Goal: Contribute content: Contribute content

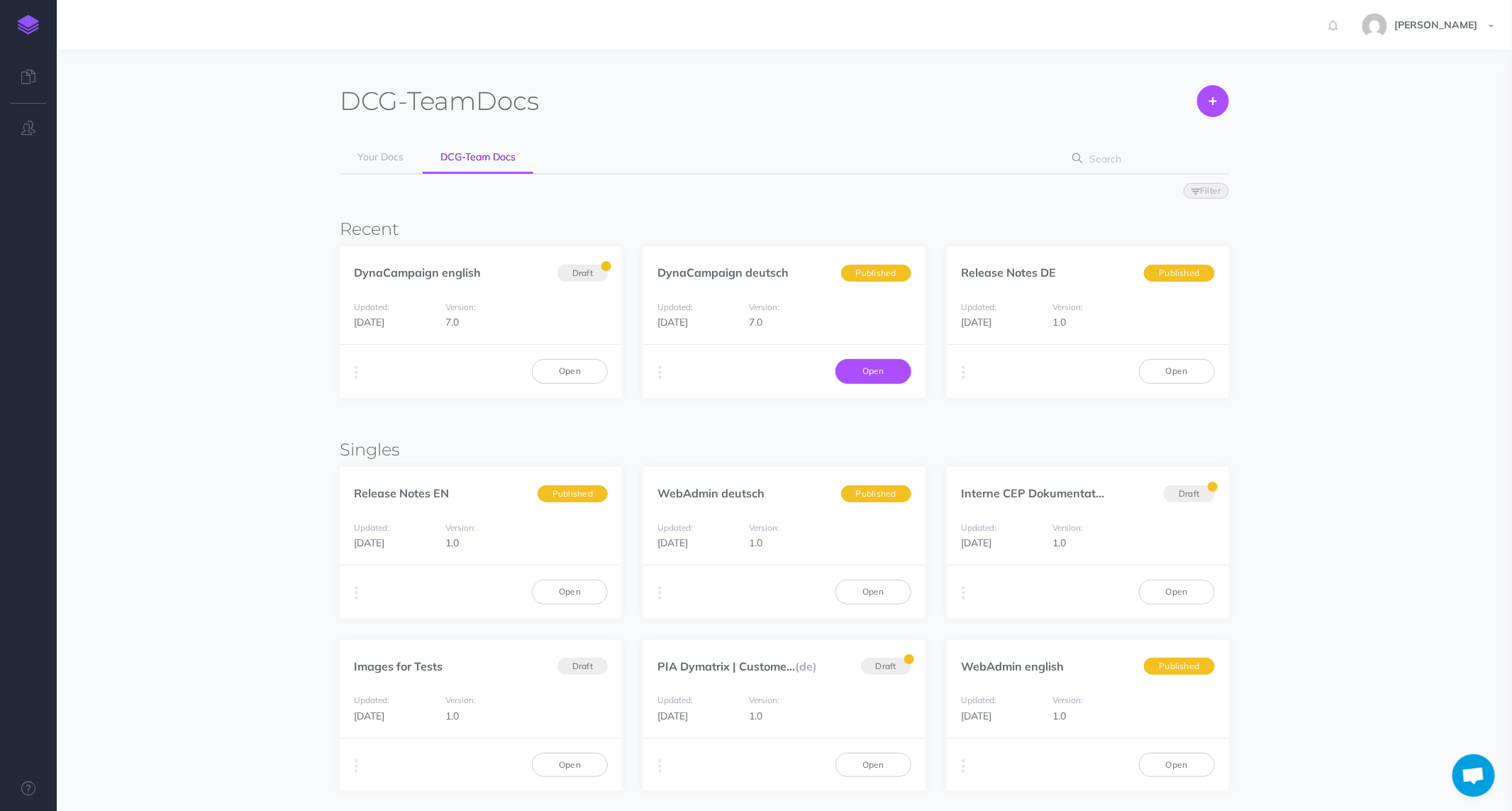
click at [869, 371] on link "Open" at bounding box center [873, 371] width 76 height 24
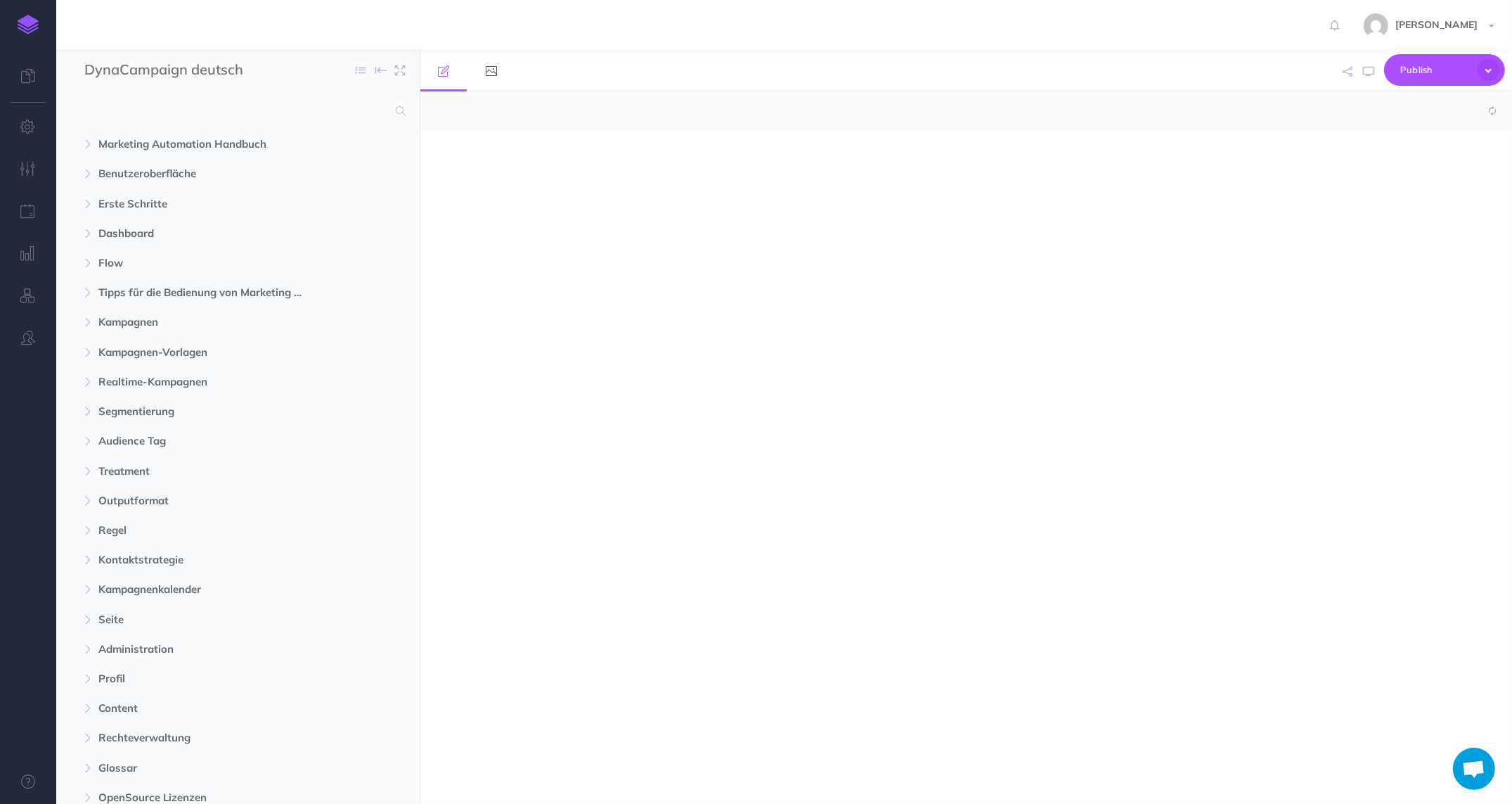
select select "null"
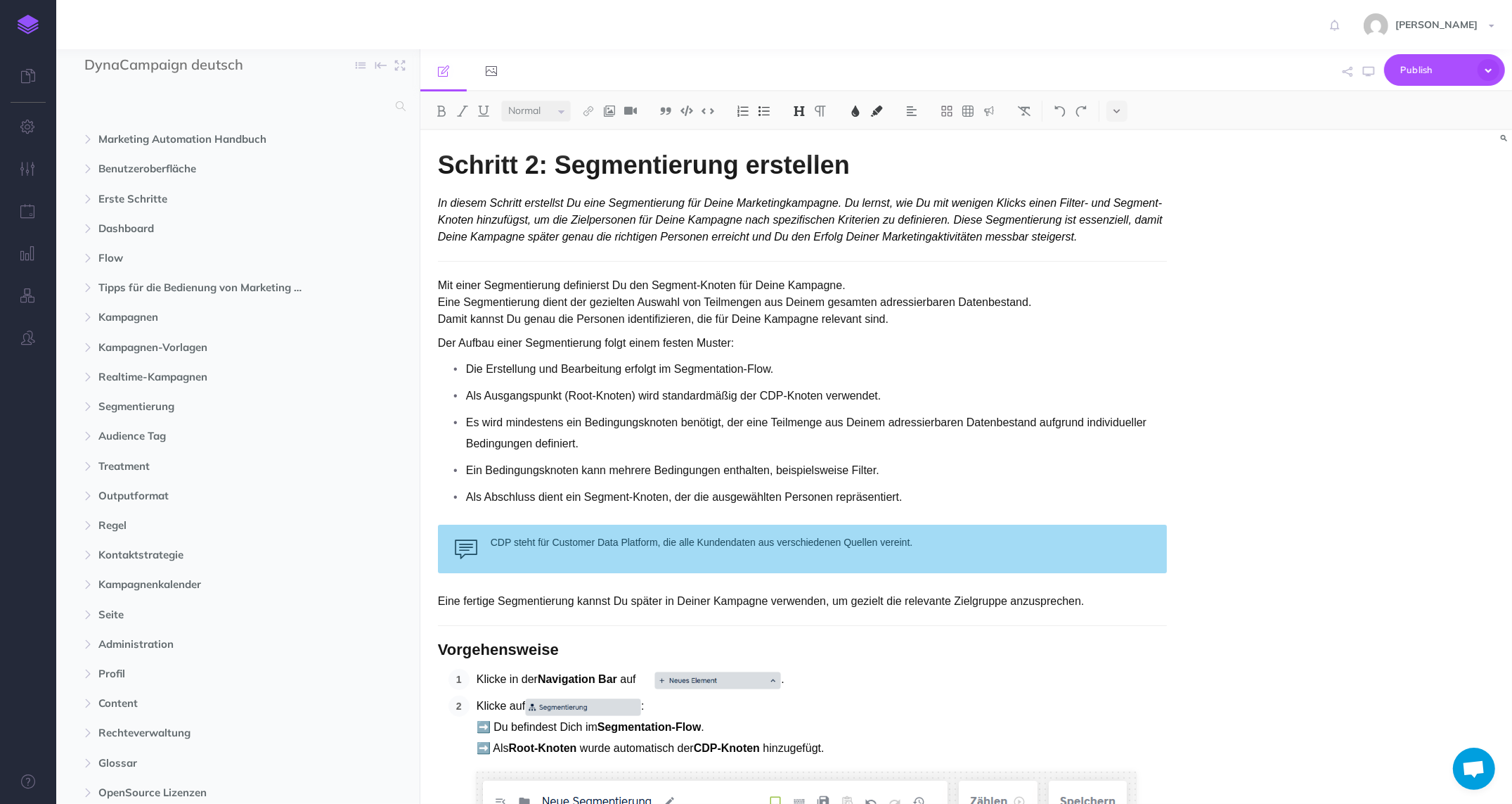
scroll to position [4, 0]
click at [143, 405] on span "Segmentierung" at bounding box center [208, 406] width 220 height 17
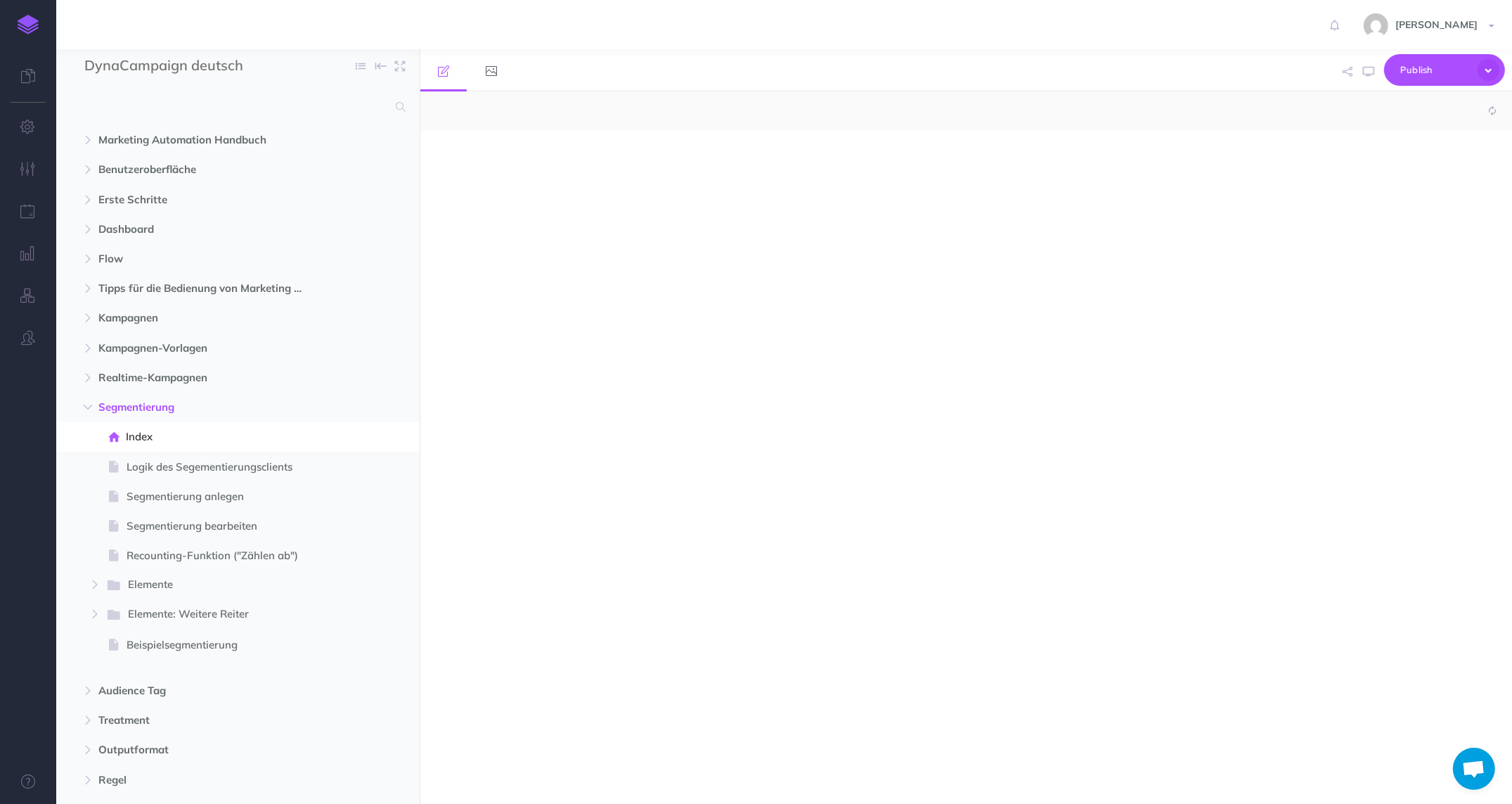
select select "null"
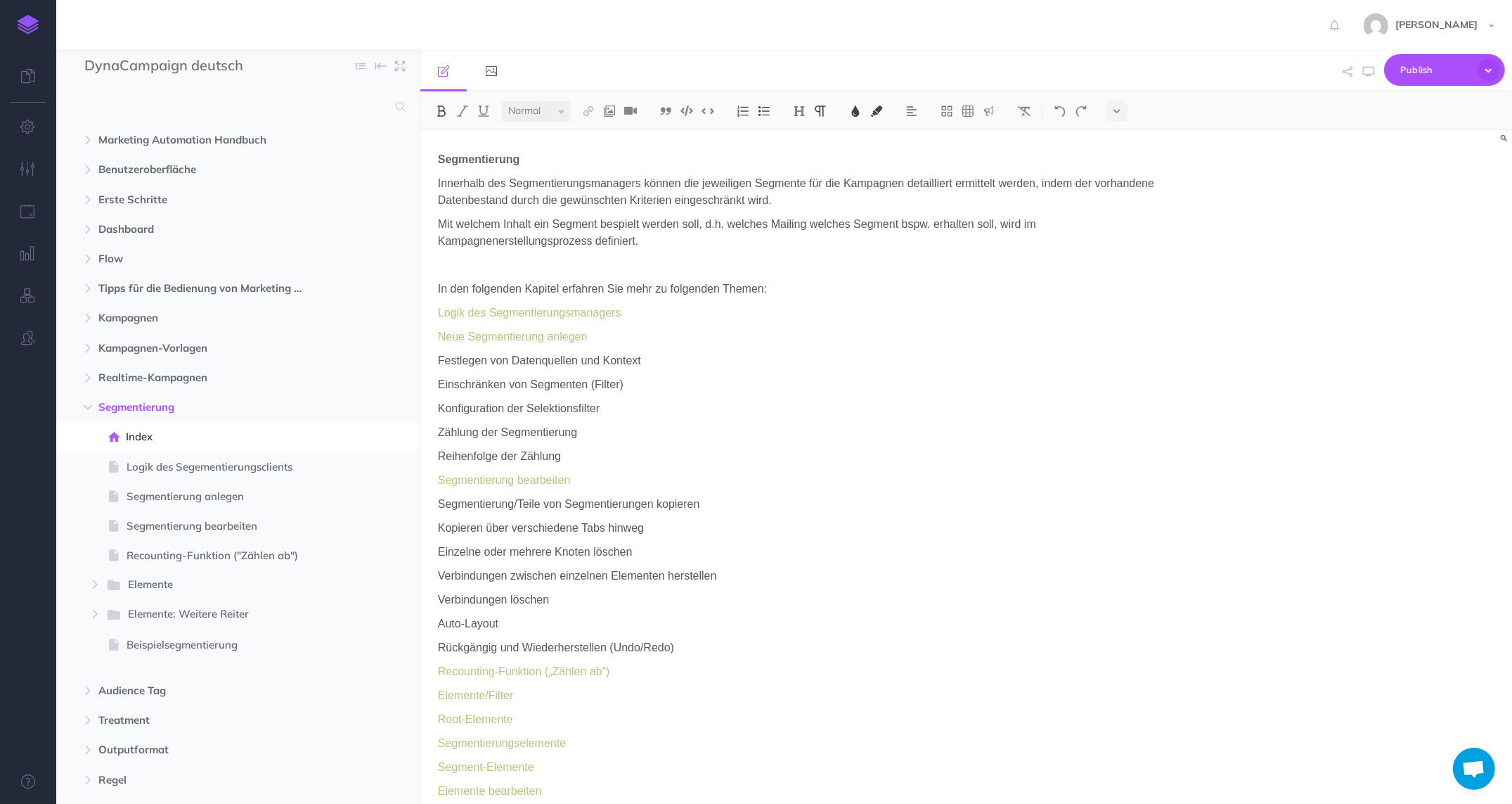
click at [123, 576] on icon at bounding box center [114, 585] width 19 height 19
click at [173, 619] on span "Index" at bounding box center [235, 615] width 199 height 17
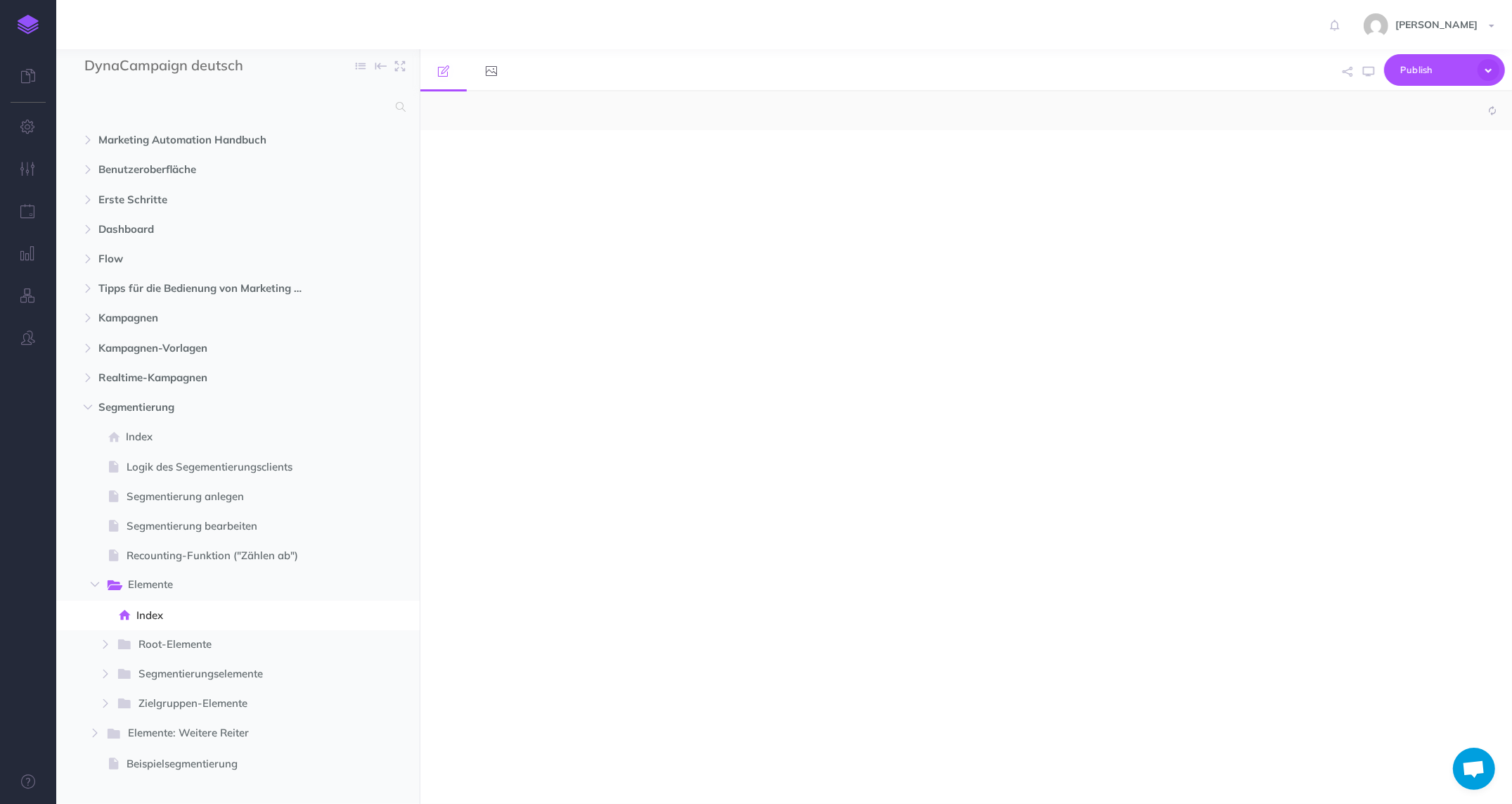
select select "null"
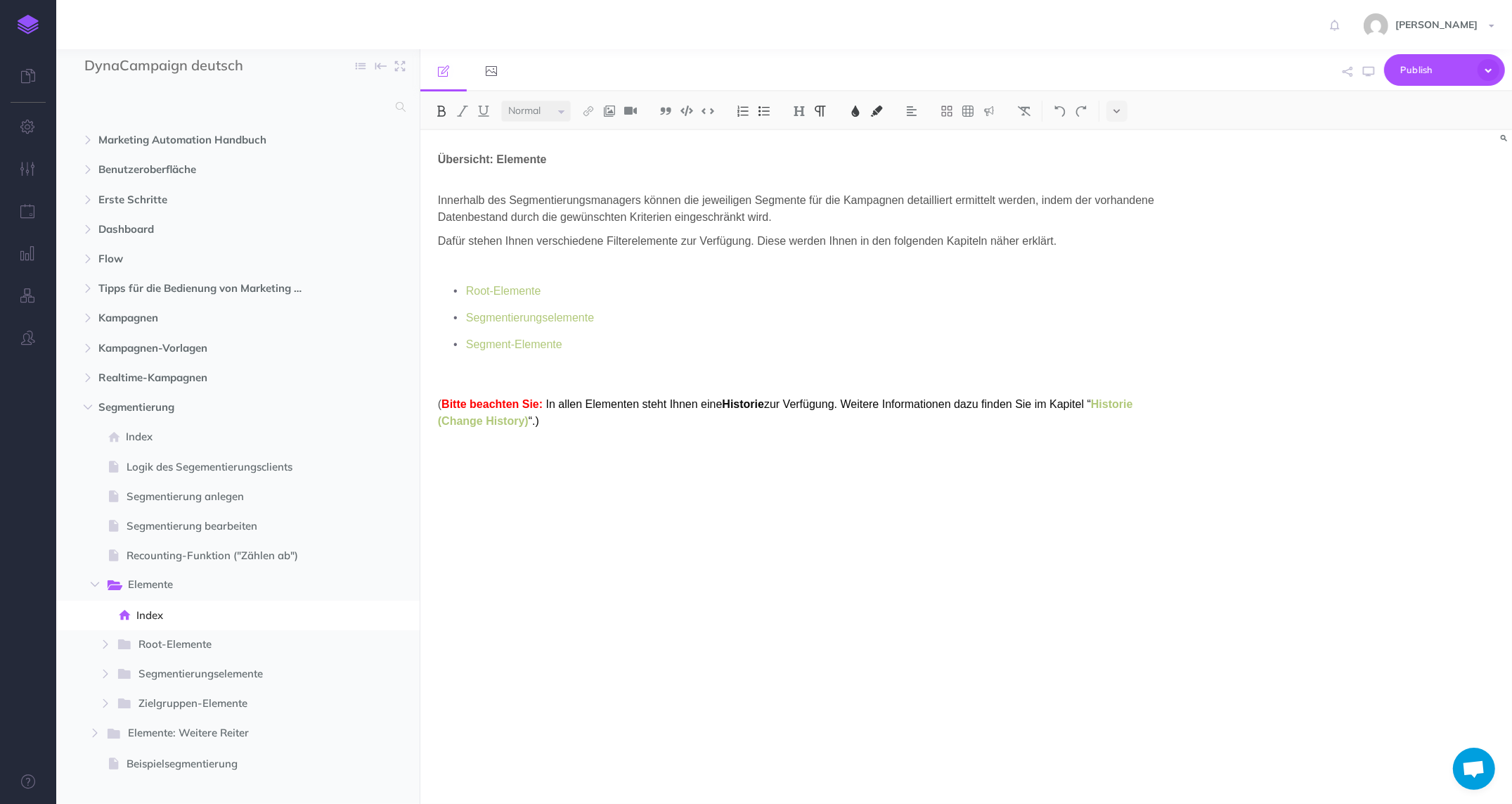
click at [176, 672] on span "Segmentierungselemente" at bounding box center [226, 674] width 176 height 19
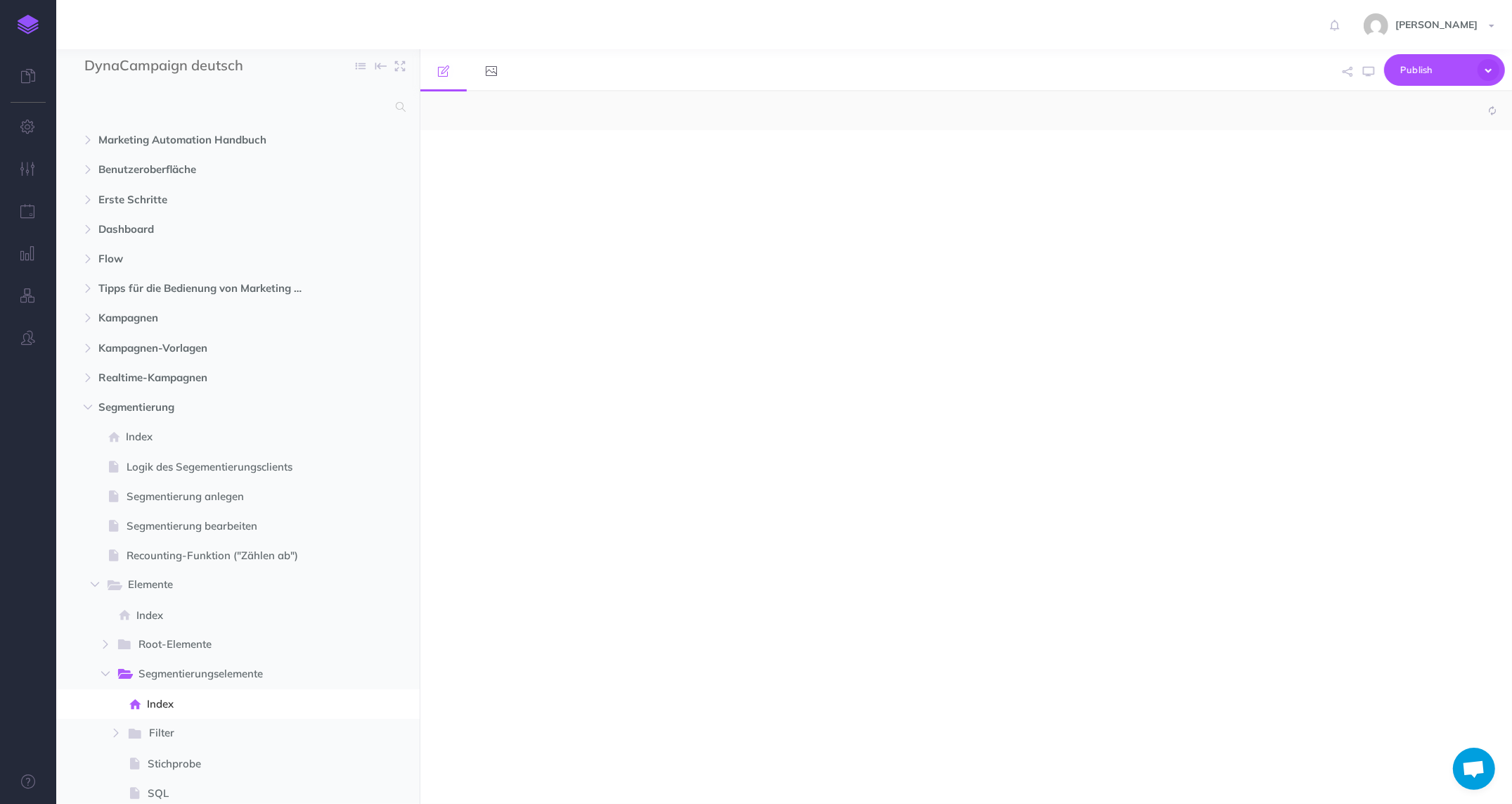
select select "null"
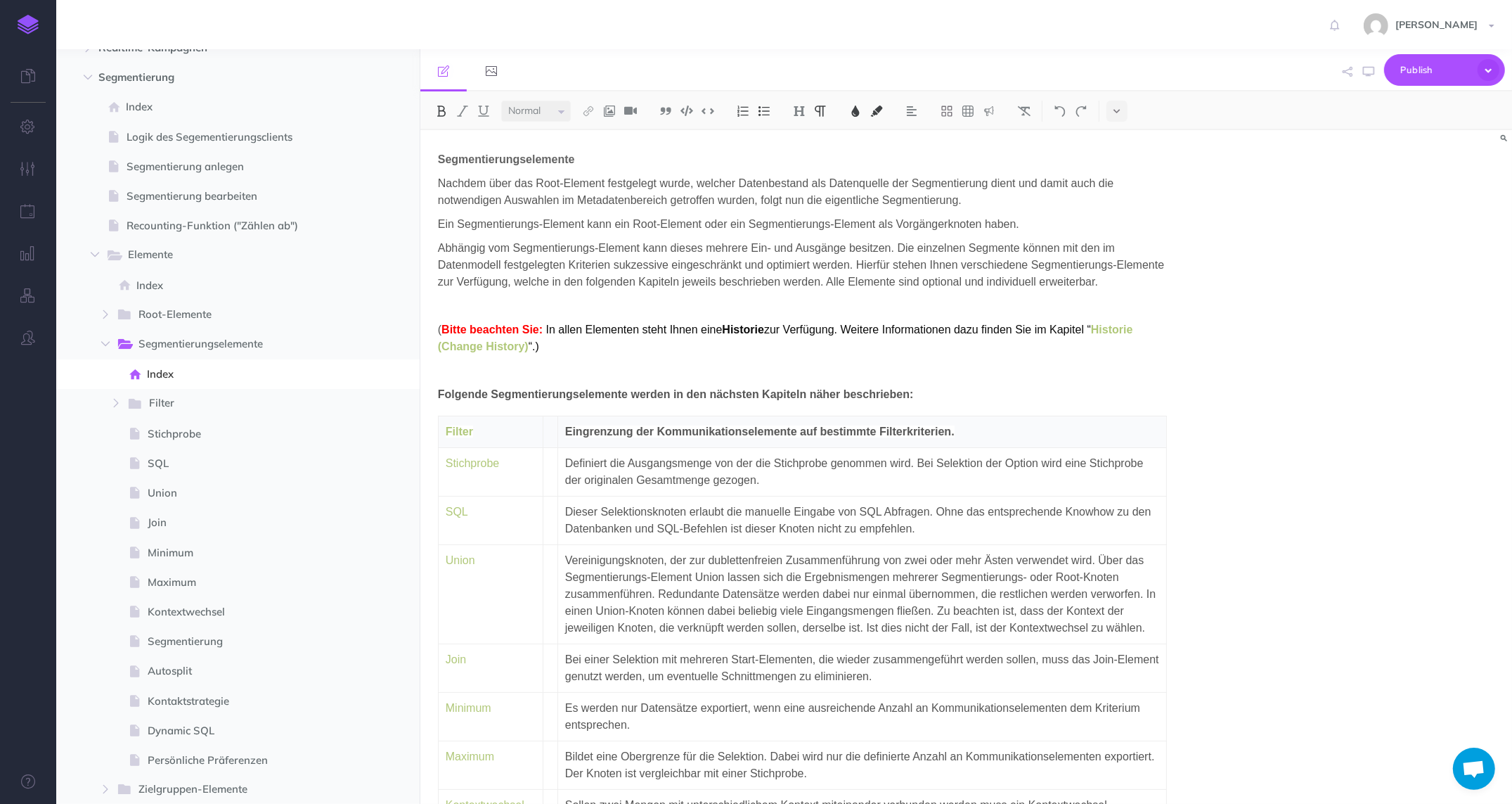
scroll to position [347, 0]
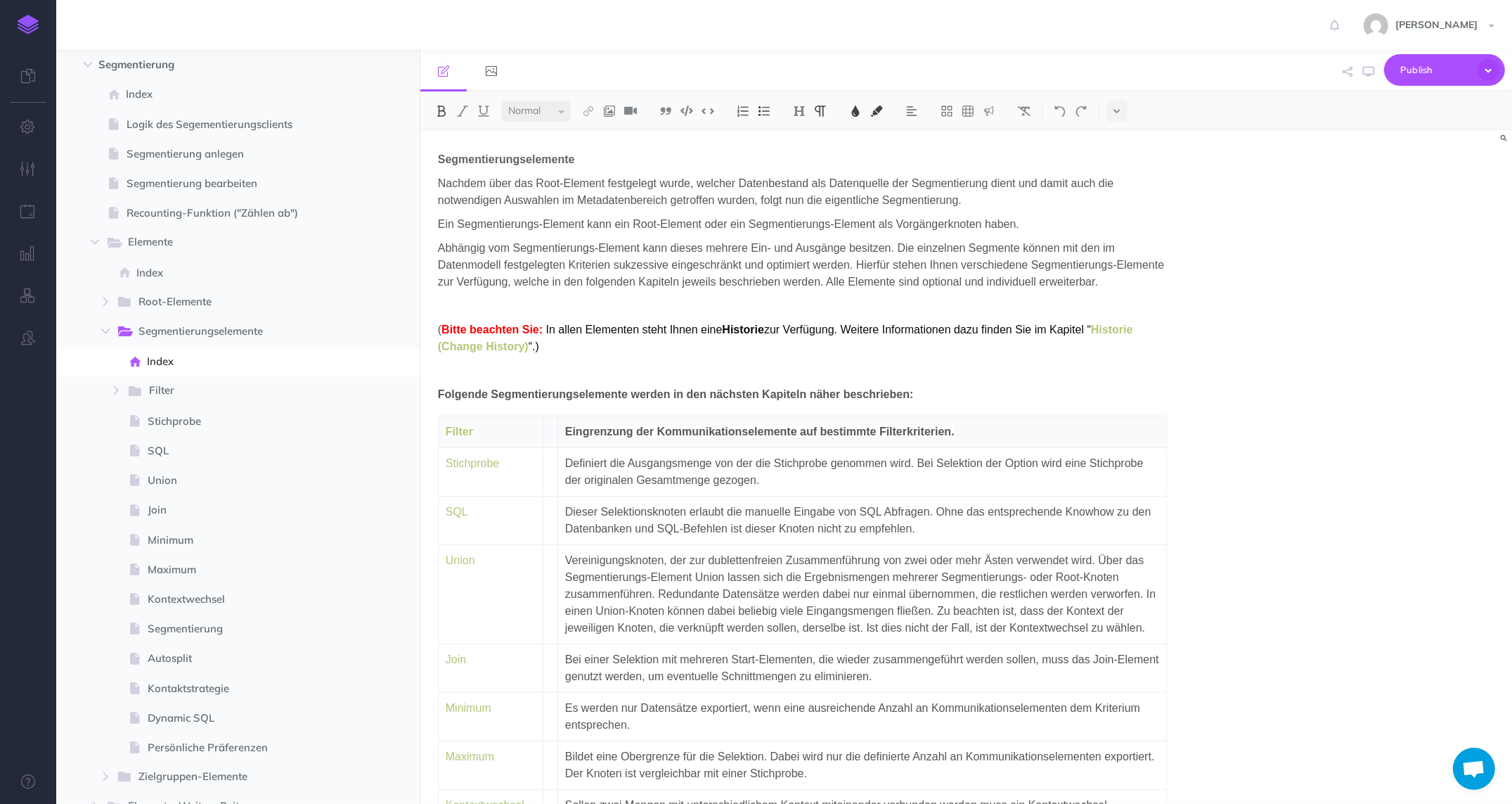
click at [195, 715] on span "Dynamic SQL" at bounding box center [242, 717] width 188 height 17
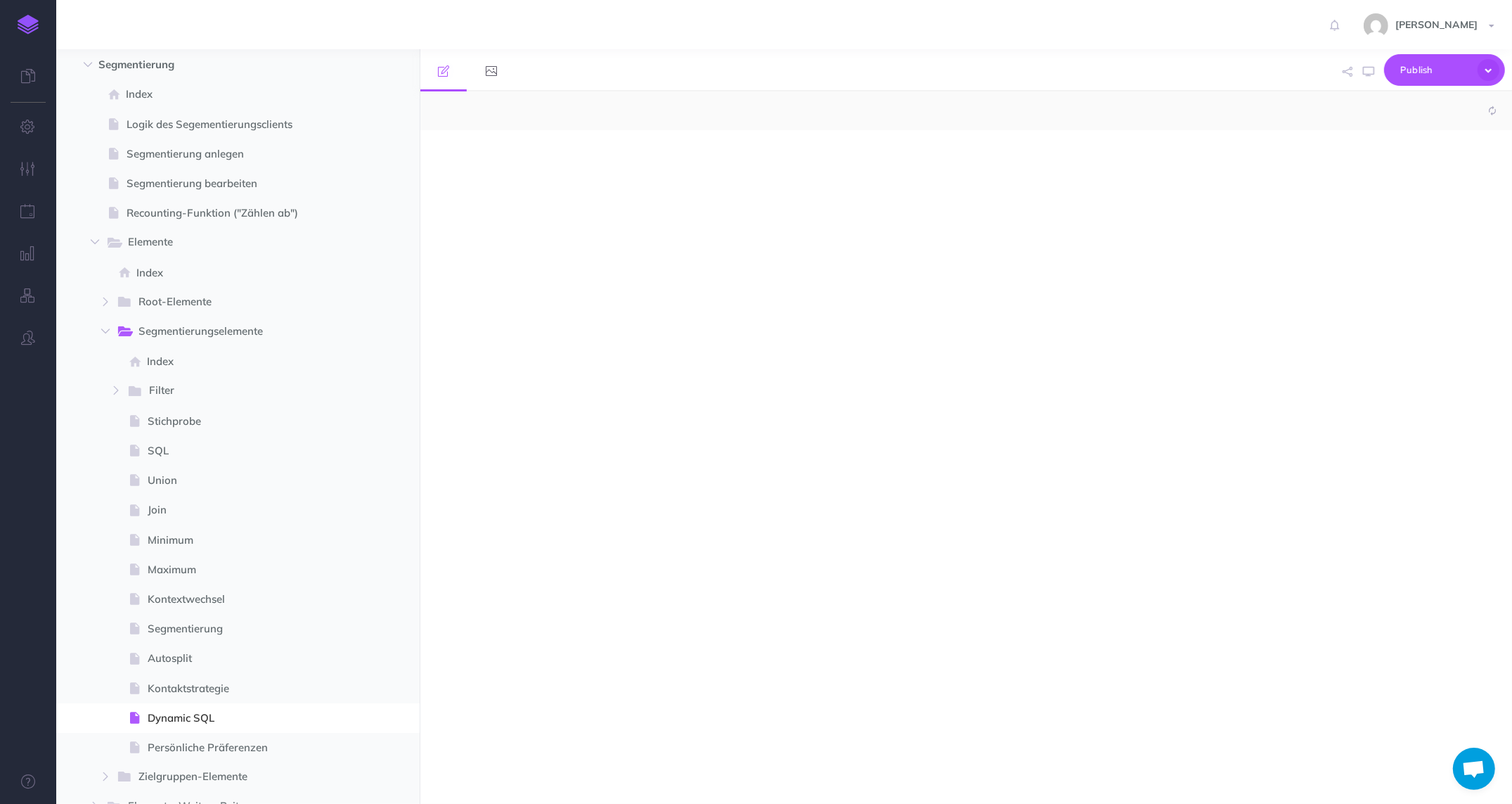
select select "null"
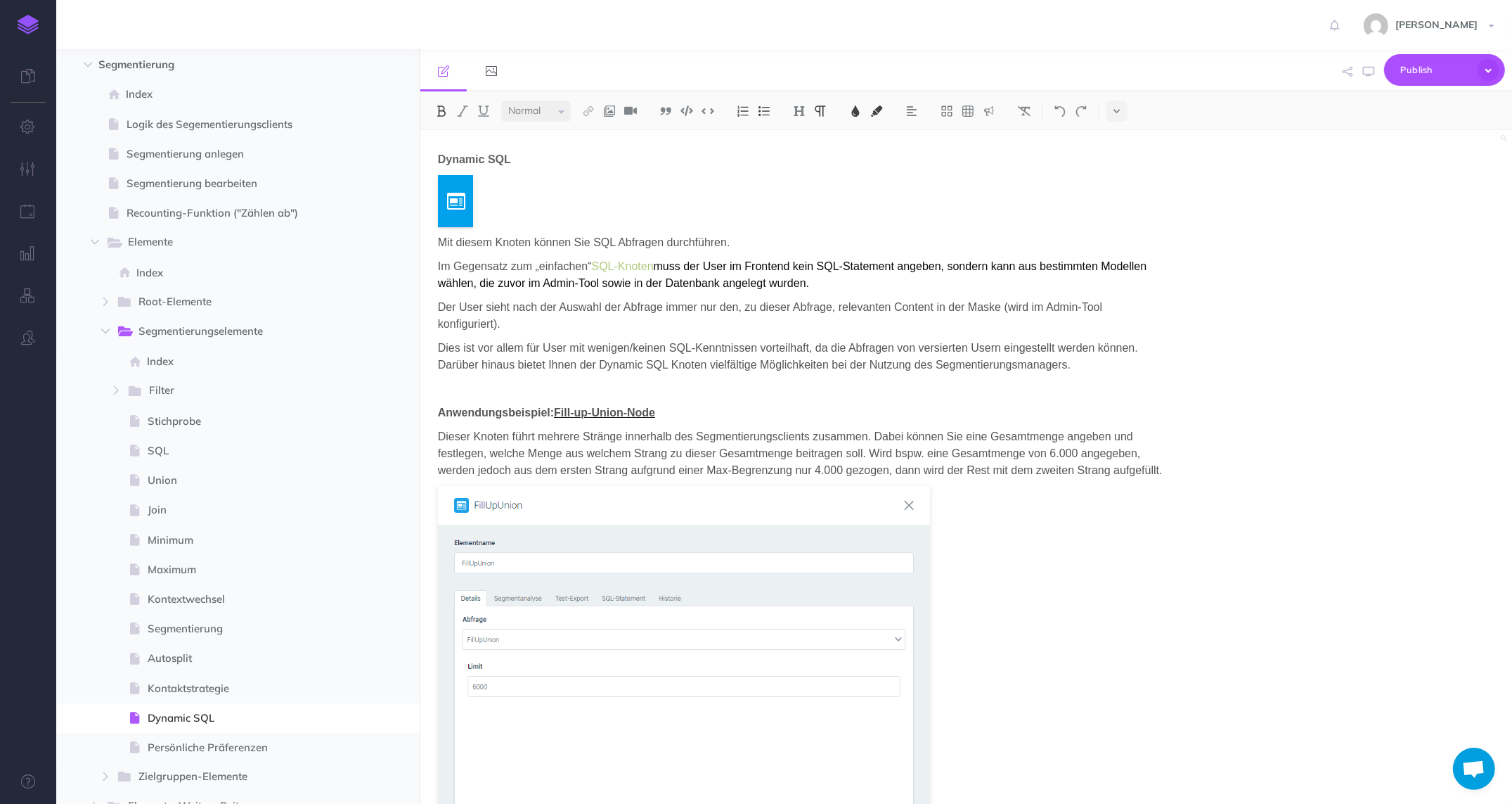
click at [109, 333] on icon "button" at bounding box center [105, 331] width 9 height 9
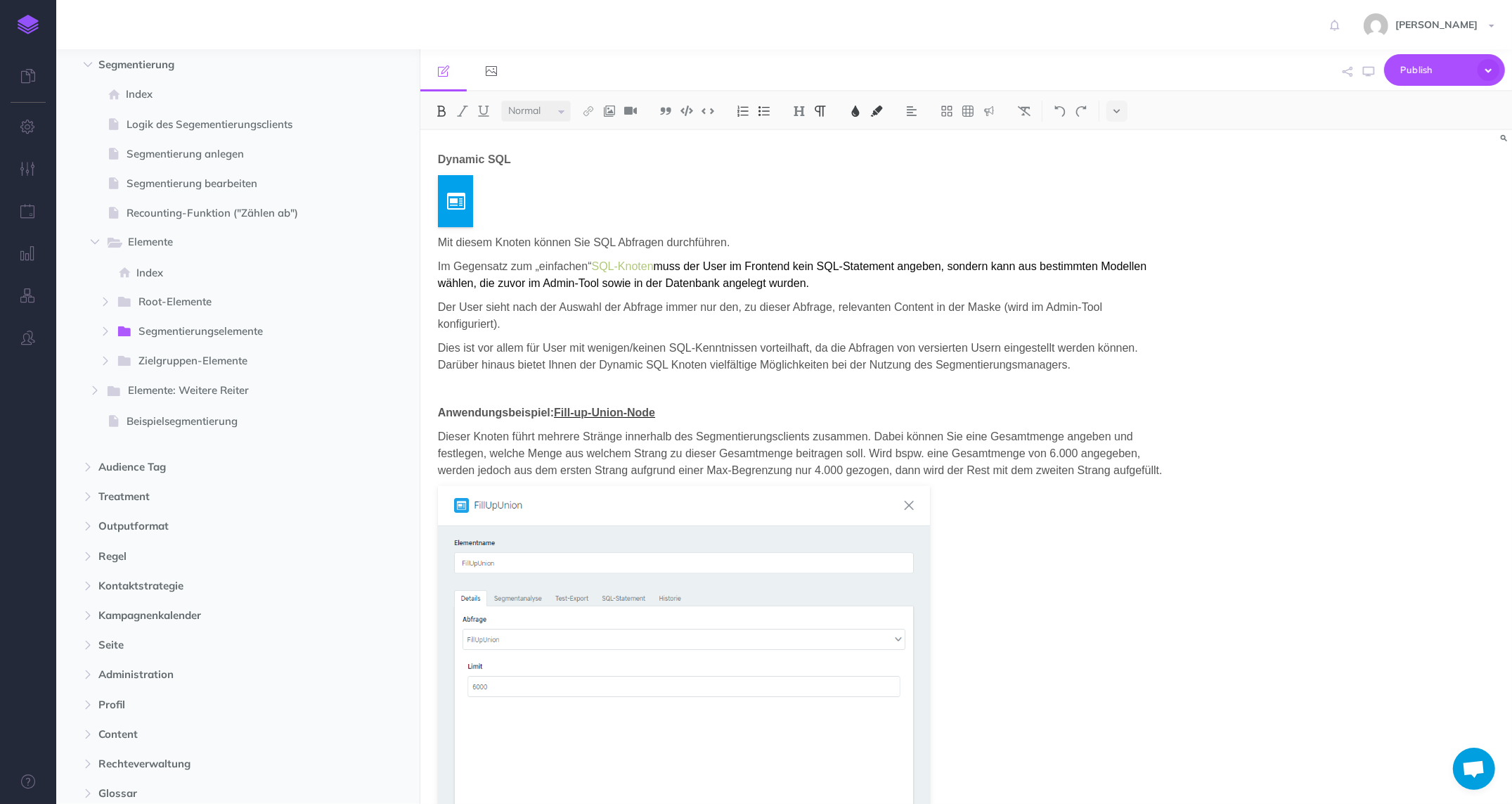
click at [109, 333] on icon "button" at bounding box center [105, 331] width 9 height 9
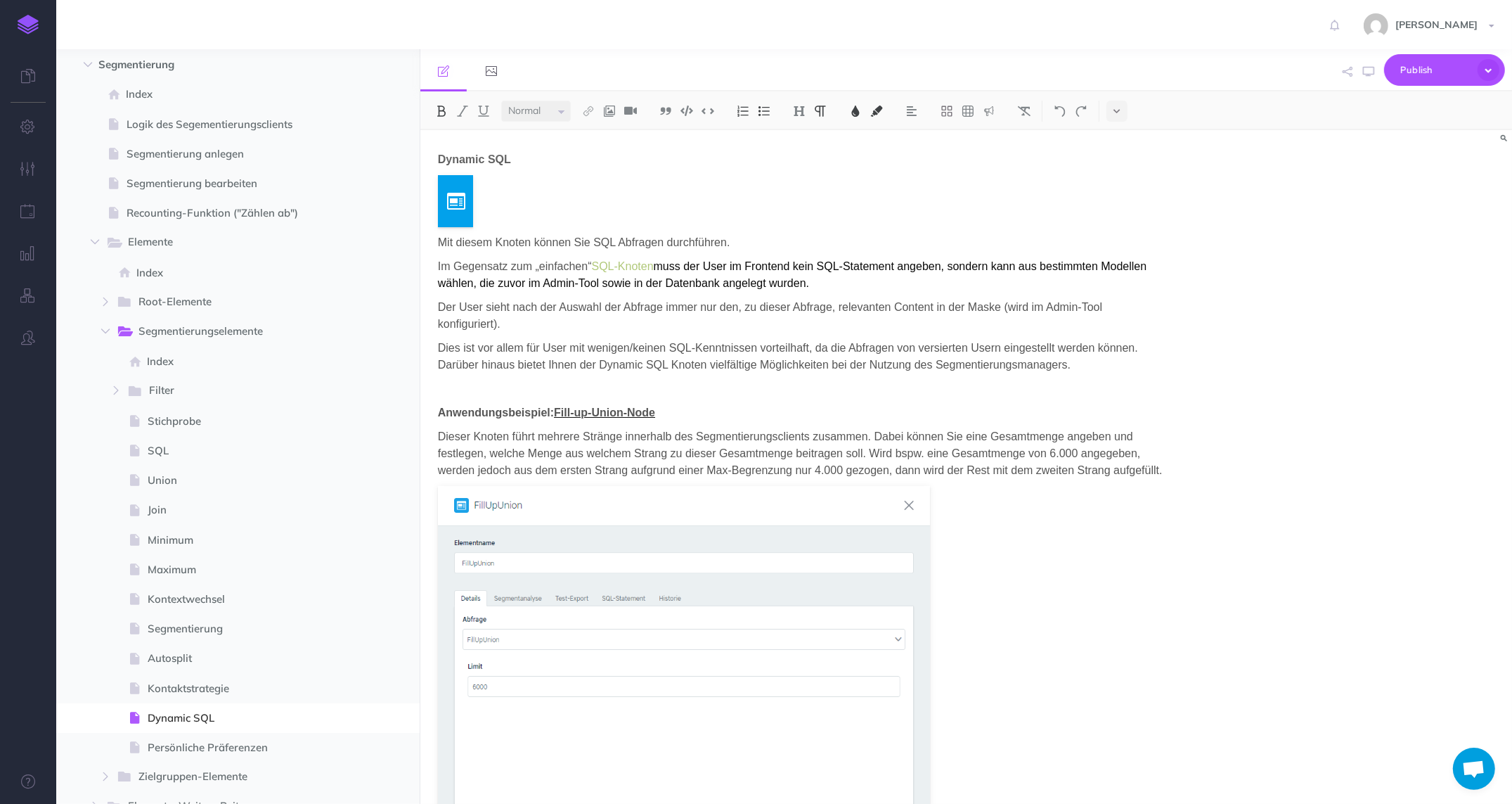
click at [109, 333] on icon "button" at bounding box center [105, 331] width 9 height 9
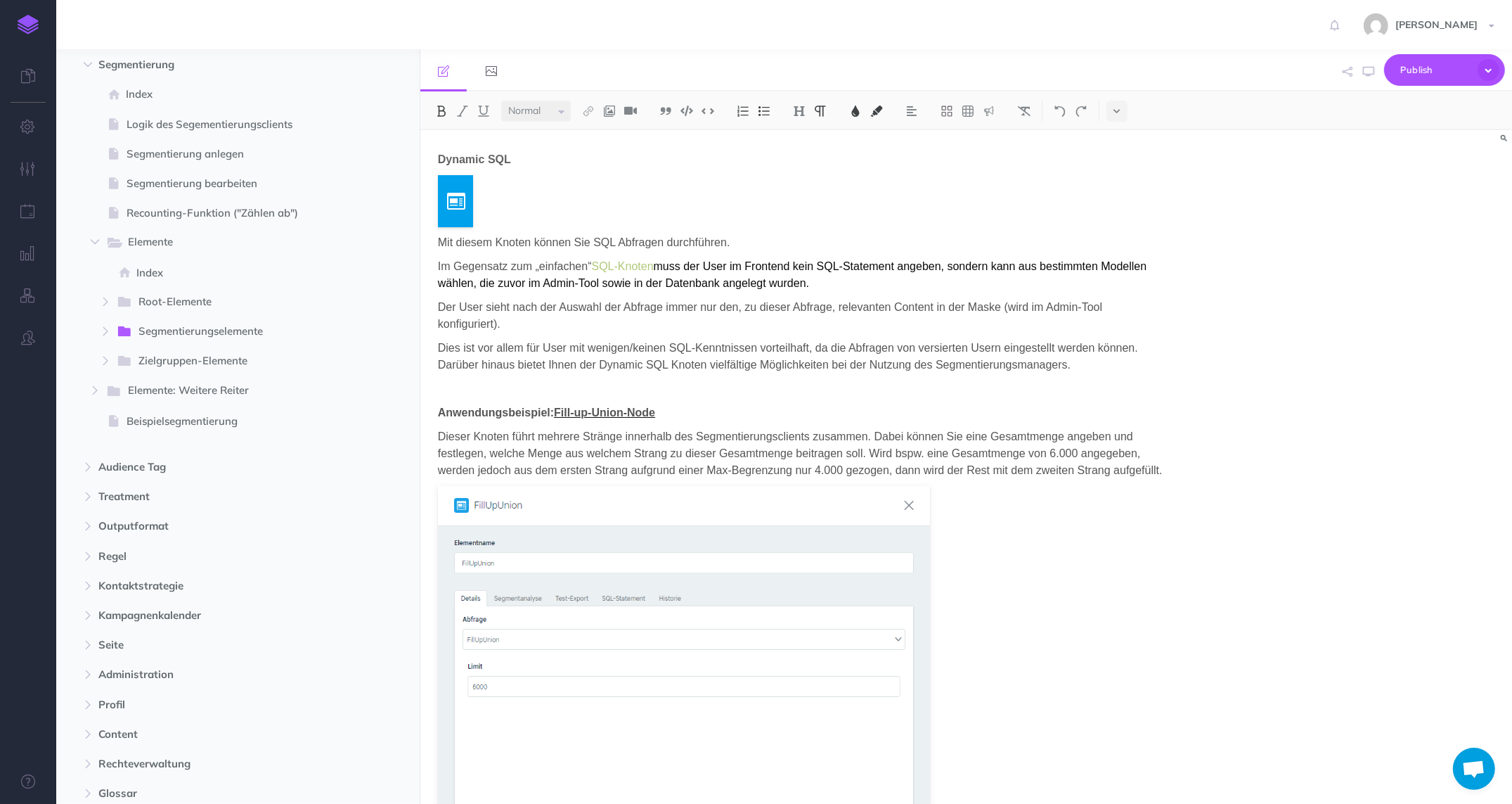
click at [157, 190] on span "Segmentierung bearbeiten" at bounding box center [231, 183] width 209 height 17
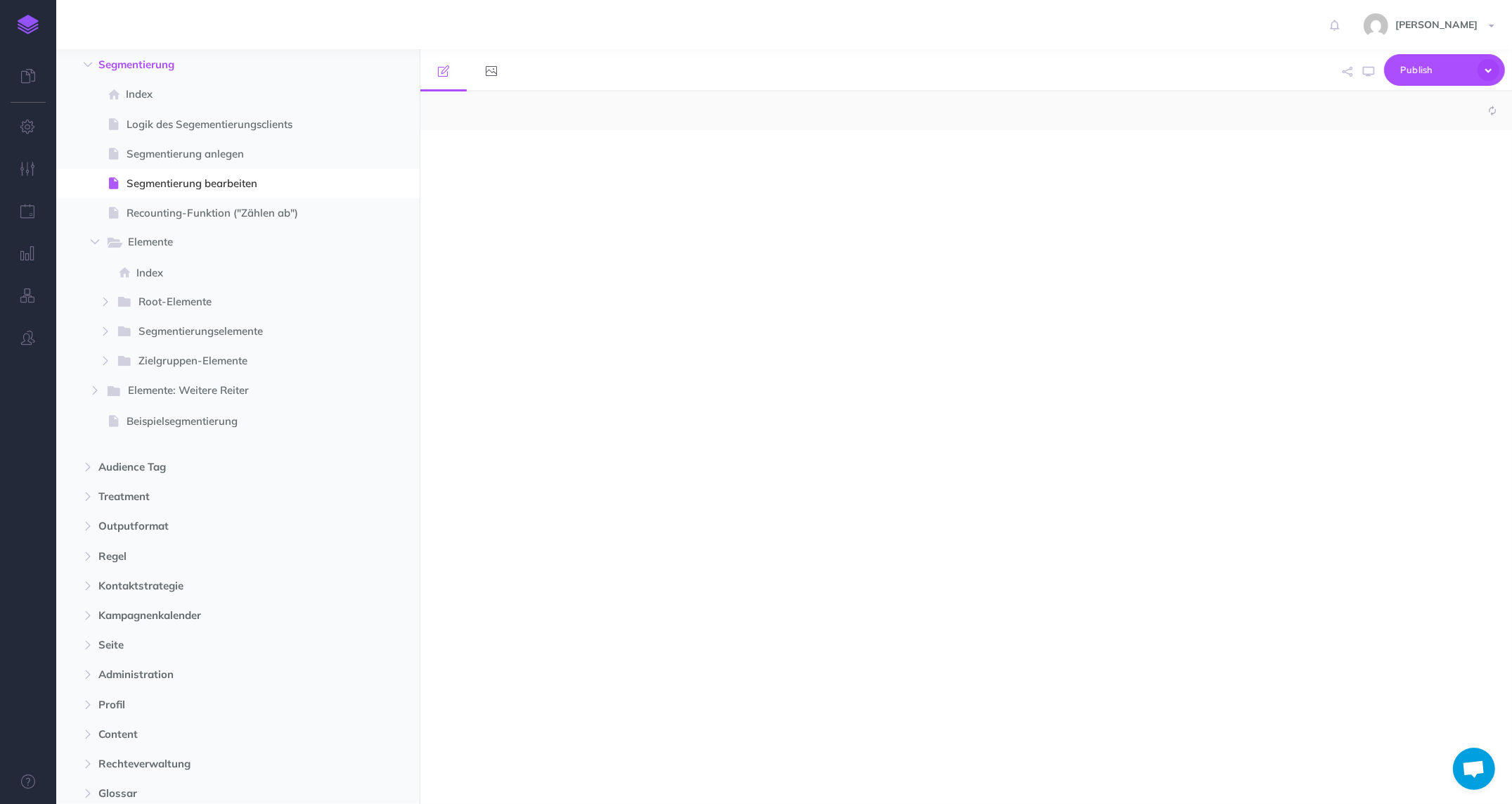
select select "null"
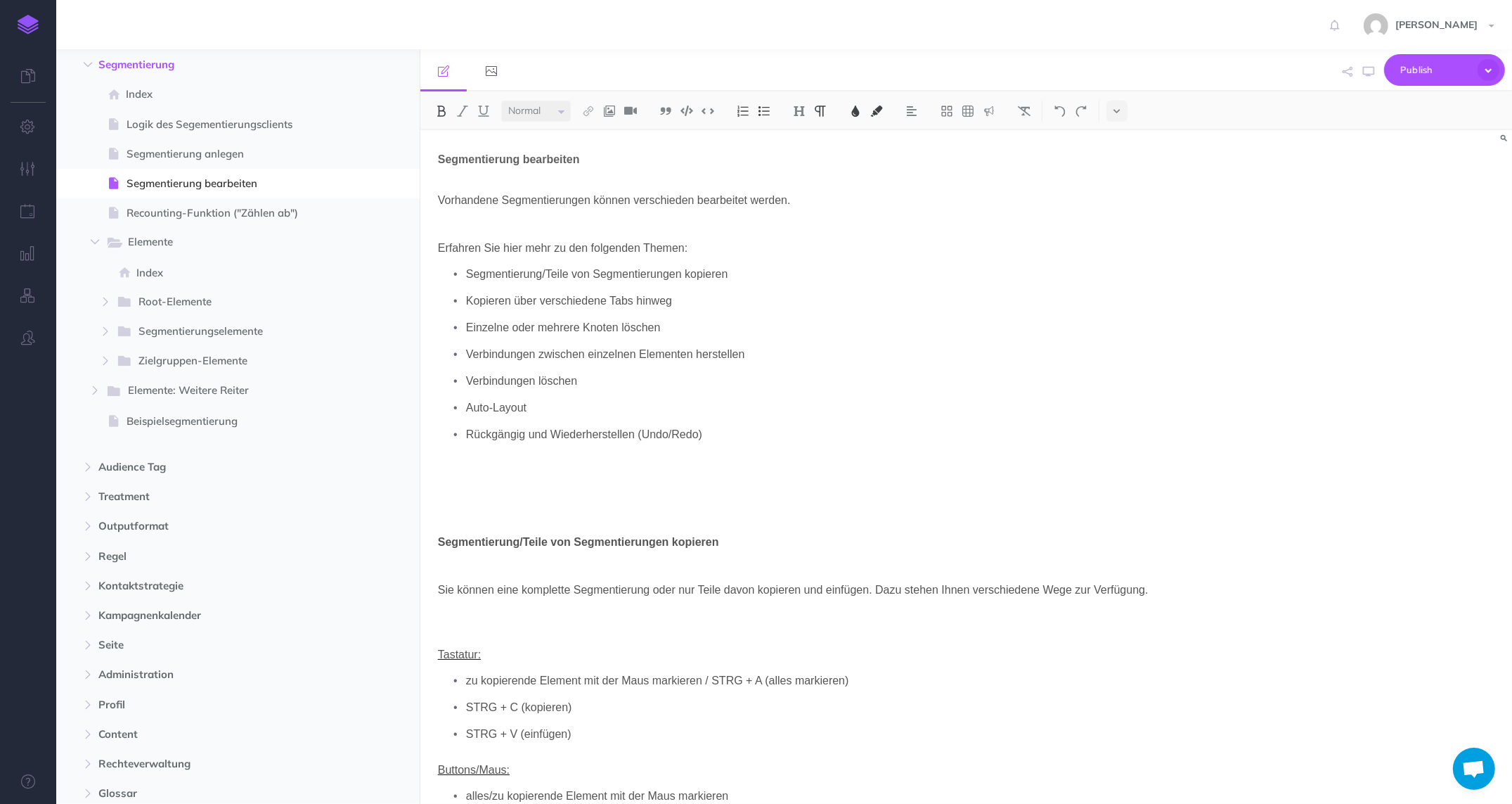
click at [91, 244] on icon "button" at bounding box center [95, 242] width 9 height 9
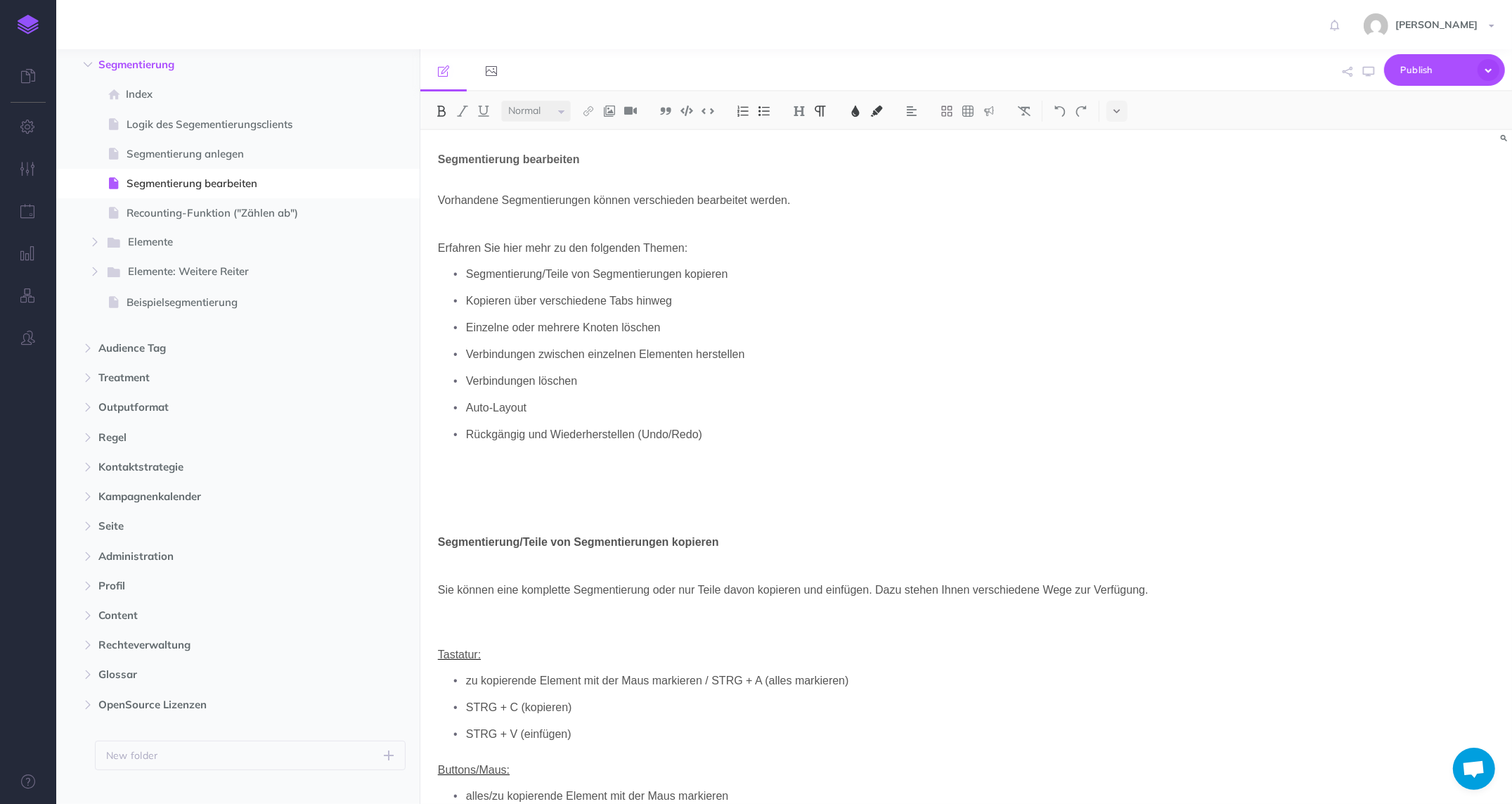
click at [94, 241] on icon "button" at bounding box center [95, 242] width 9 height 9
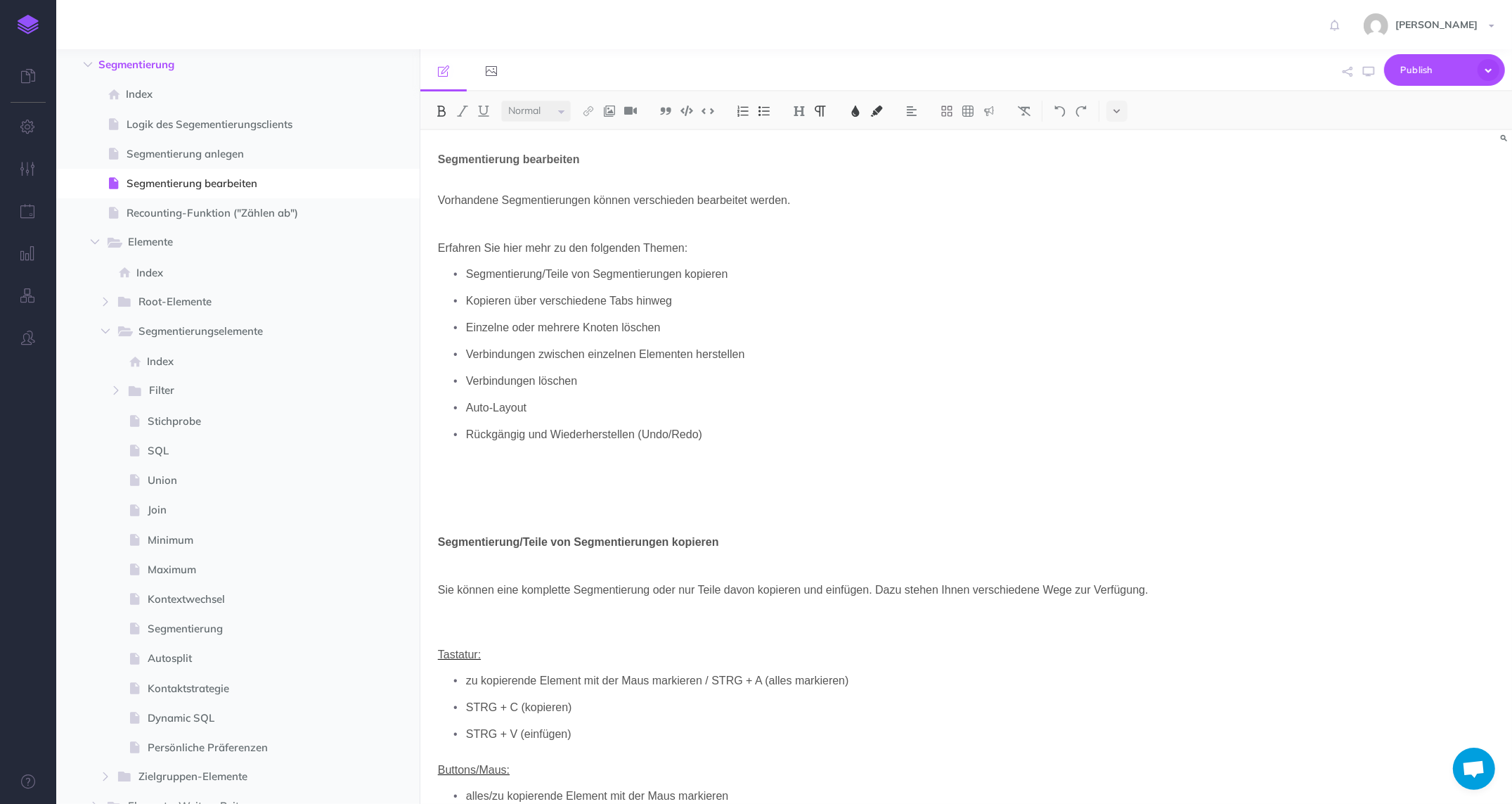
click at [146, 311] on span "Root-Elemente New folder Add a new folder inside this folder New page Add a new…" at bounding box center [260, 302] width 289 height 29
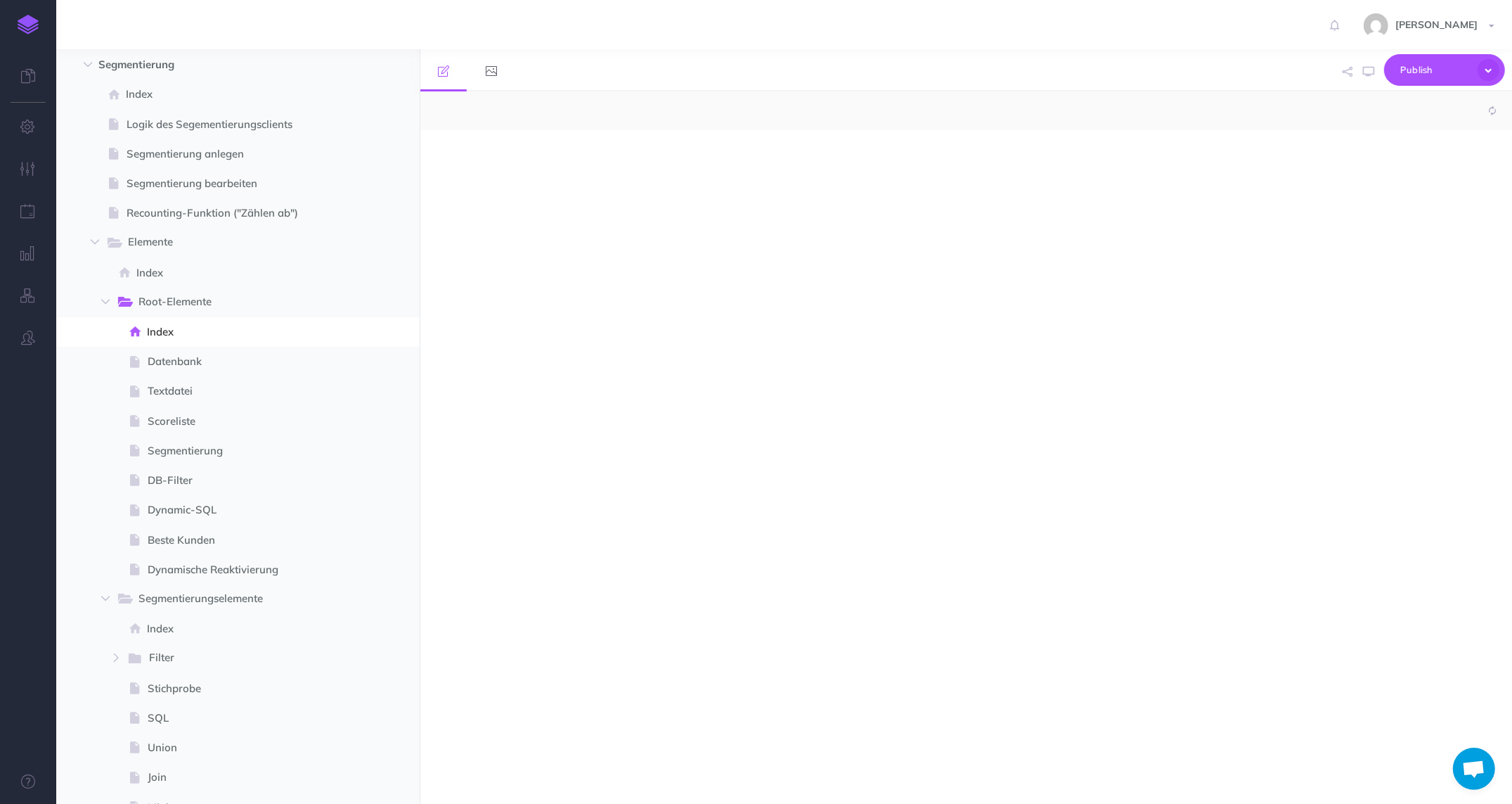
select select "null"
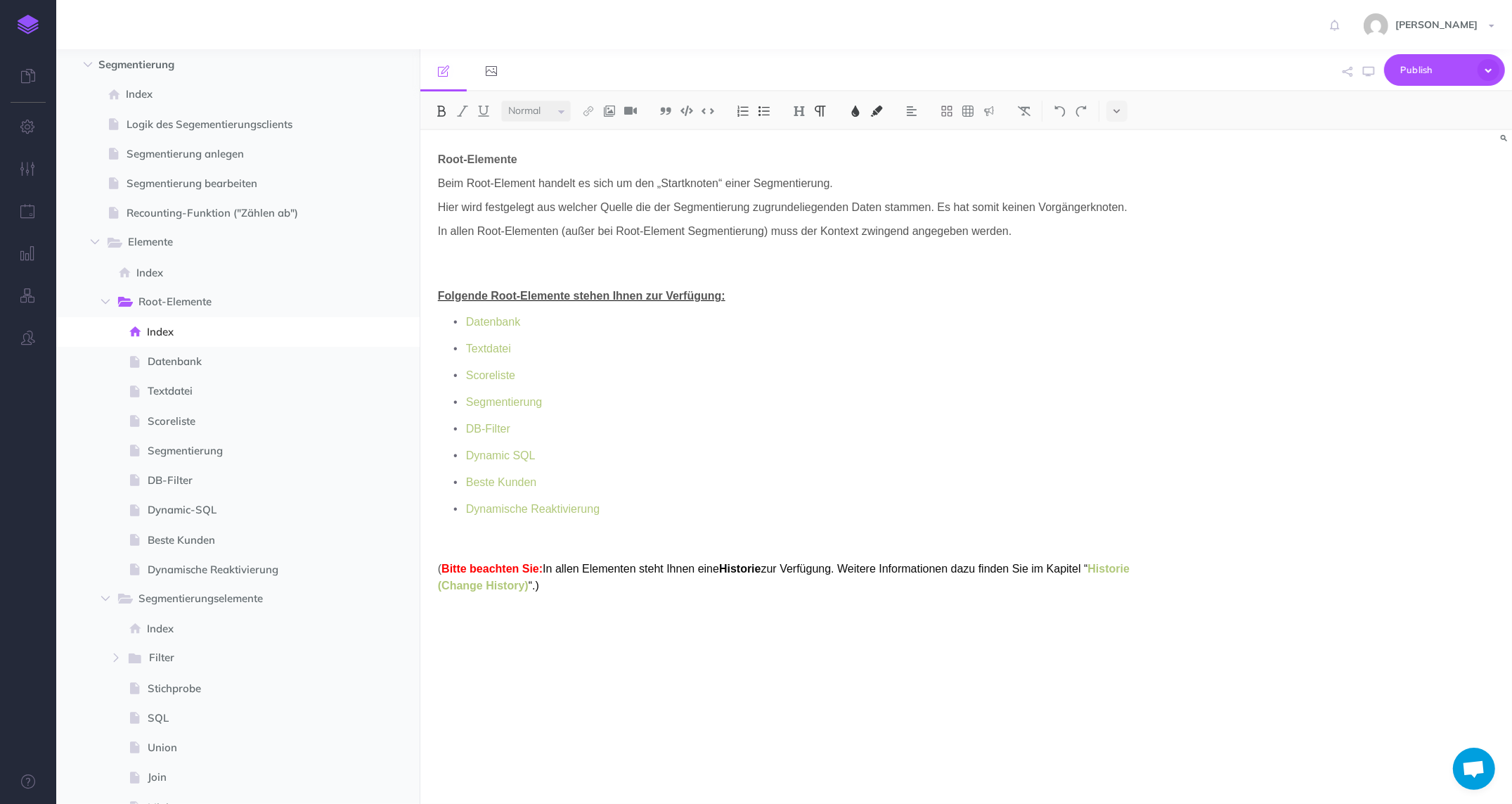
click at [194, 503] on span "Dynamic-SQL" at bounding box center [242, 509] width 188 height 17
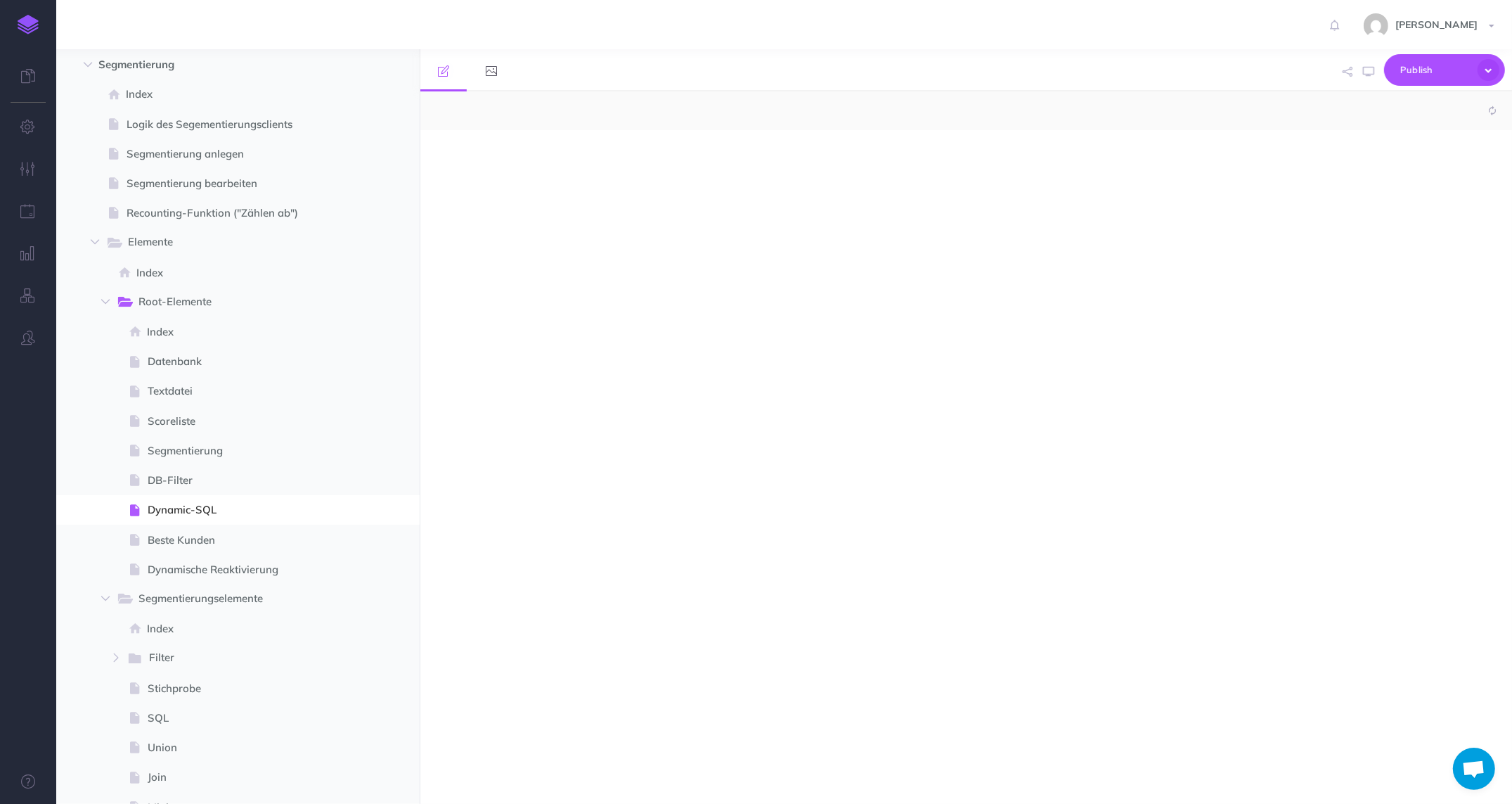
select select "null"
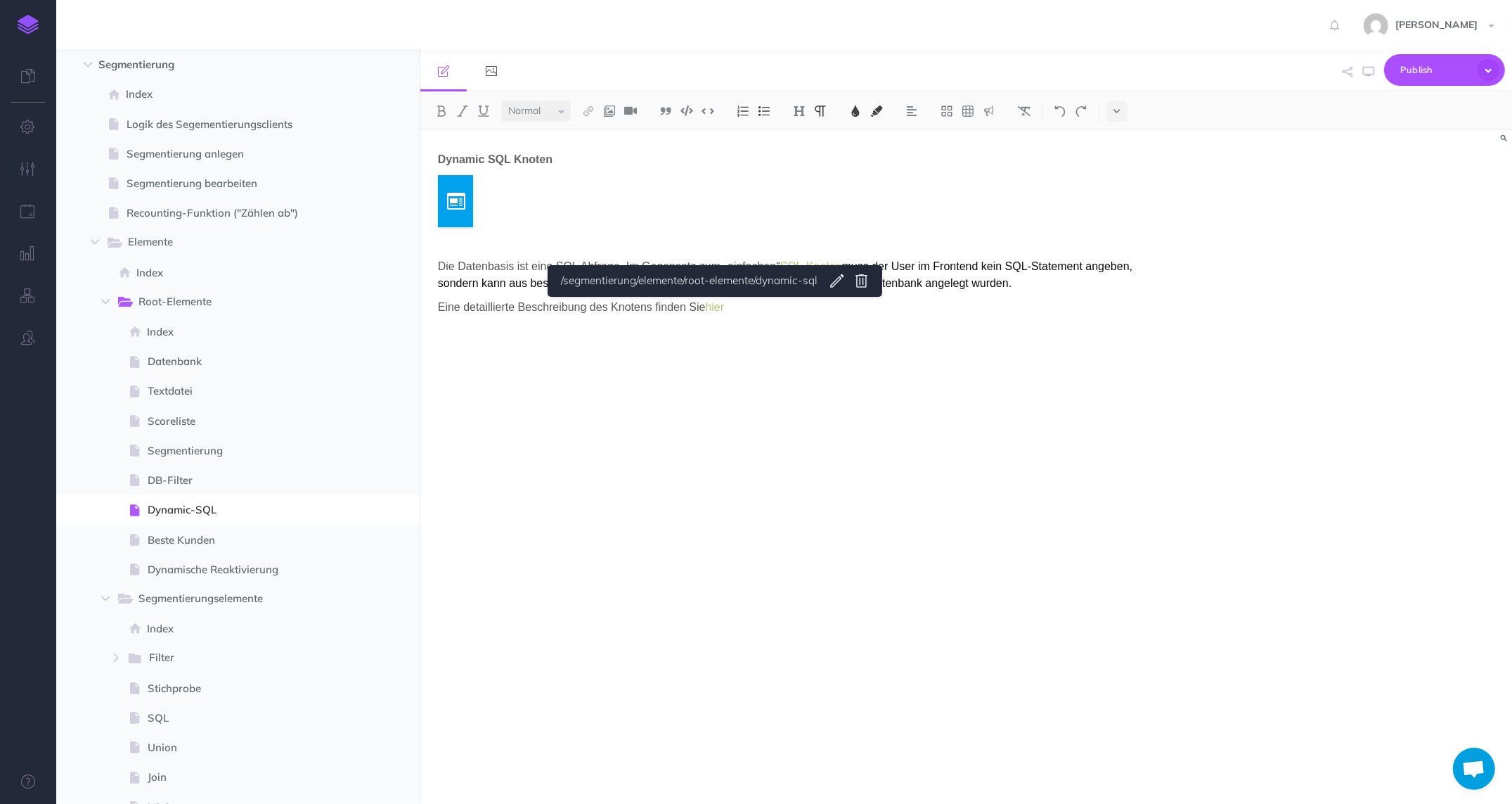
drag, startPoint x: 713, startPoint y: 303, endPoint x: 667, endPoint y: 309, distance: 46.4
click at [837, 275] on body "Toggle Navigation [PERSON_NAME] Settings Account Settings Teams Create Team DCG…" at bounding box center [756, 402] width 1512 height 804
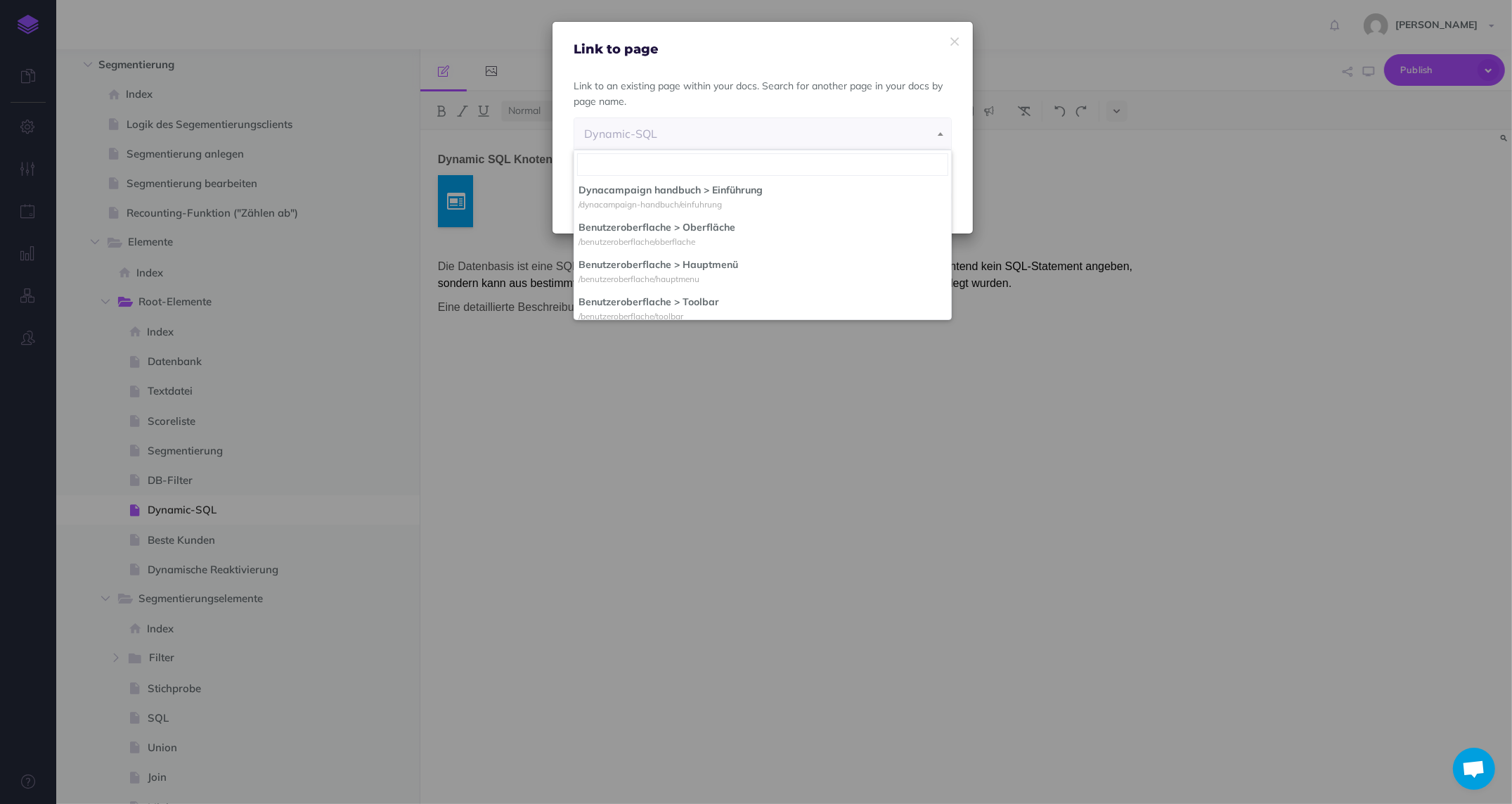
scroll to position [2897, 0]
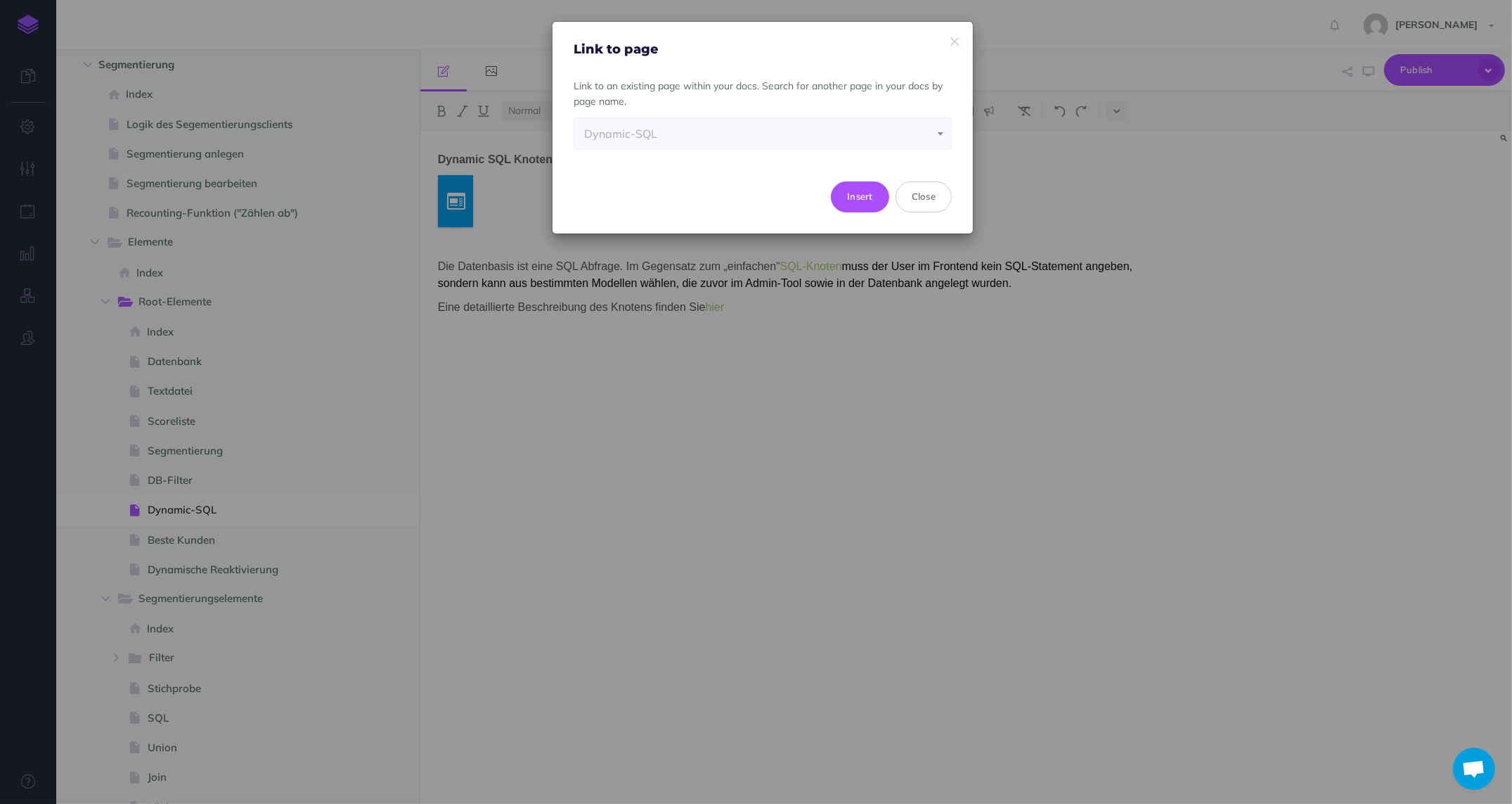
click at [948, 321] on div "Link to page Link to an existing page within your docs. Search for another page…" at bounding box center [756, 402] width 1512 height 804
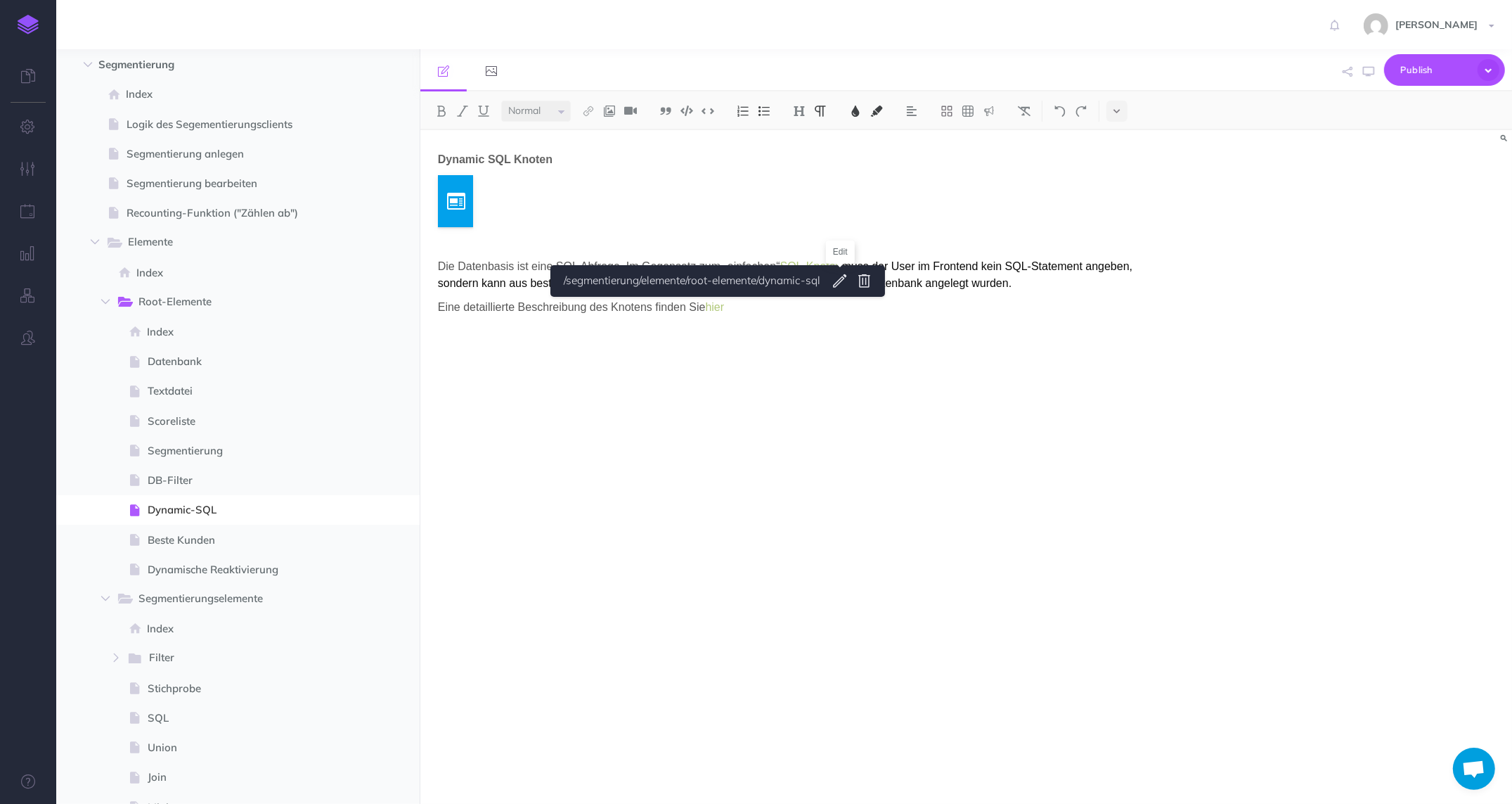
click at [845, 283] on body "Toggle Navigation [PERSON_NAME] Settings Account Settings Teams Create Team DCG…" at bounding box center [756, 402] width 1512 height 804
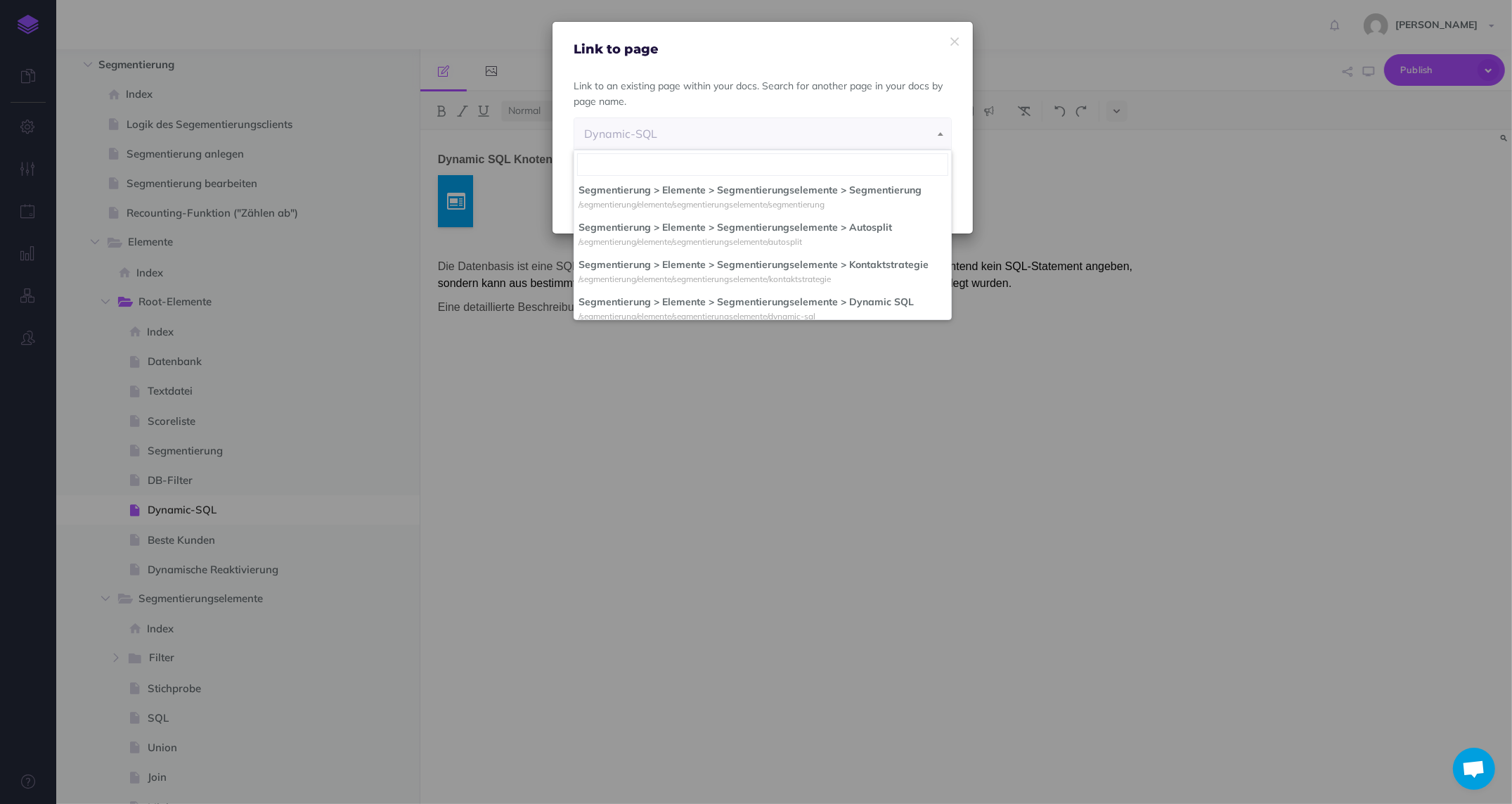
scroll to position [3600, 0]
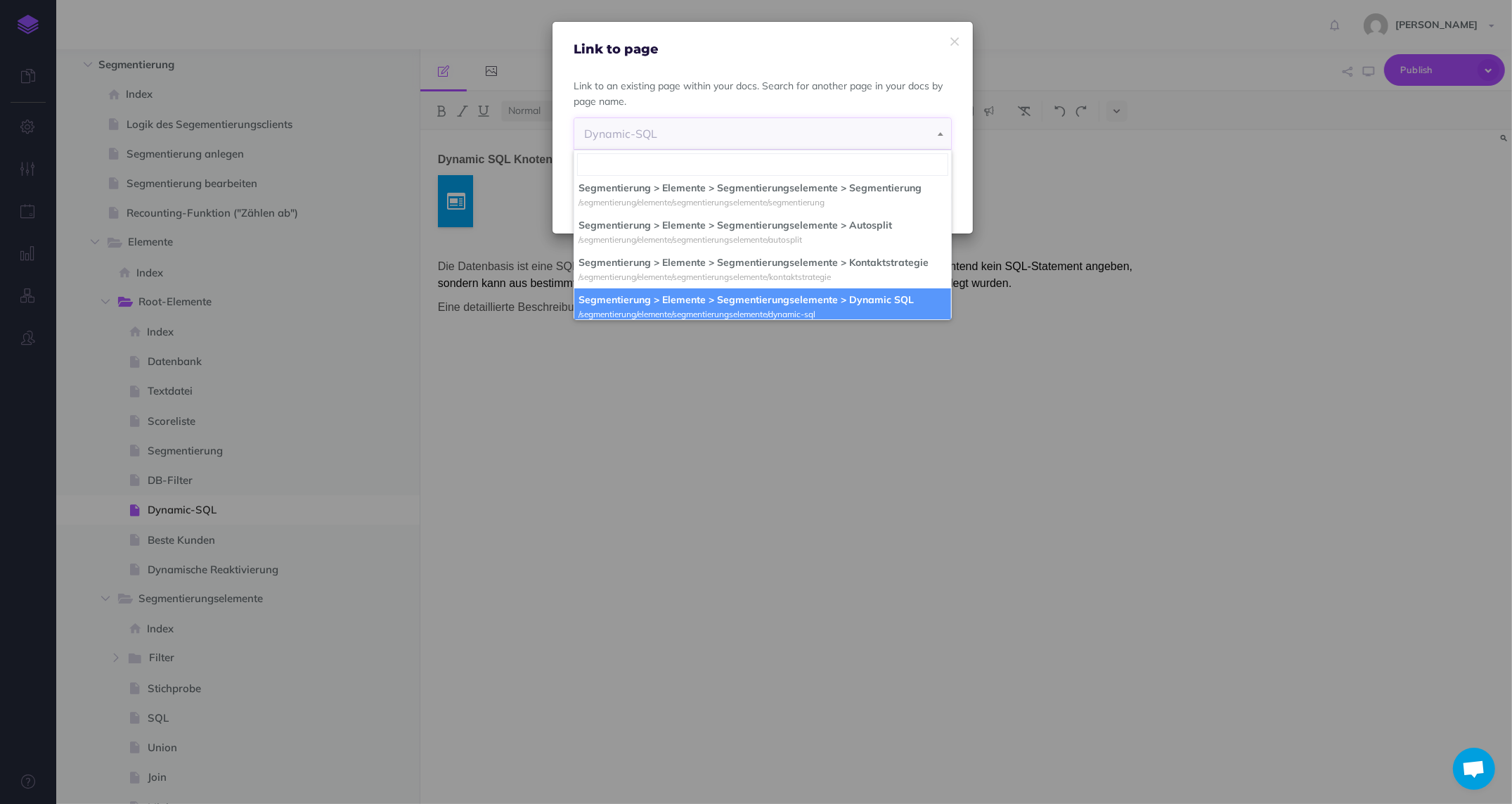
select select "SVU-AVTV-DF7-Y1L"
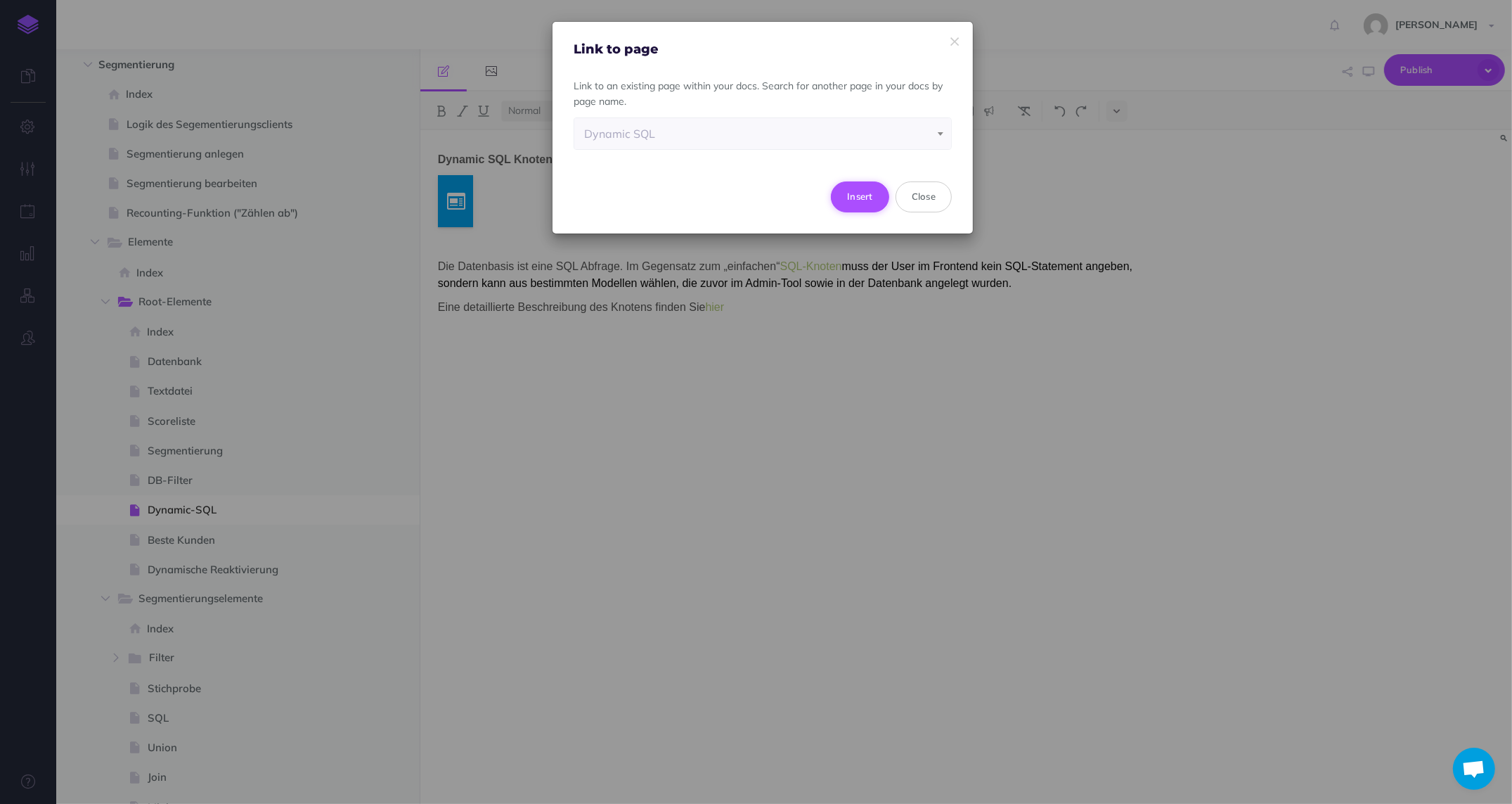
click at [860, 190] on button "Insert" at bounding box center [860, 197] width 58 height 31
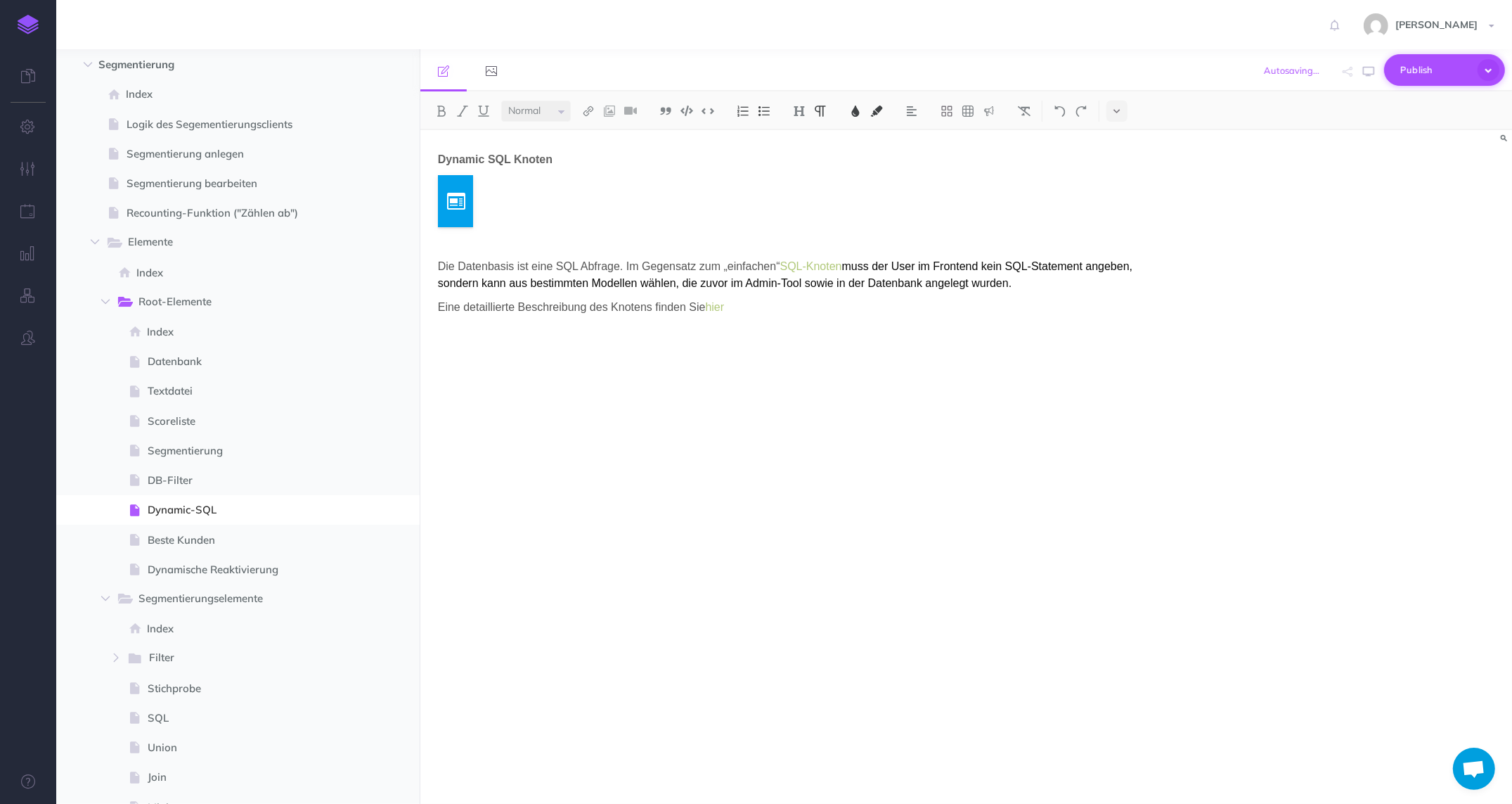
click at [1485, 73] on icon "button" at bounding box center [1488, 70] width 22 height 22
click at [1252, 278] on div "Dynamic SQL Knoten Die Datenbasis ist eine SQL Abfrage. Im Gegensatz zum „einfa…" at bounding box center [966, 467] width 1092 height 674
click at [1115, 289] on p "Die Datenbasis ist eine SQL Abfrage. Im Gegensatz zum „einfachen“ SQL-Knoten mu…" at bounding box center [803, 274] width 729 height 34
click at [1485, 74] on icon "button" at bounding box center [1488, 70] width 22 height 22
click at [1423, 73] on span "Publish" at bounding box center [1435, 70] width 70 height 22
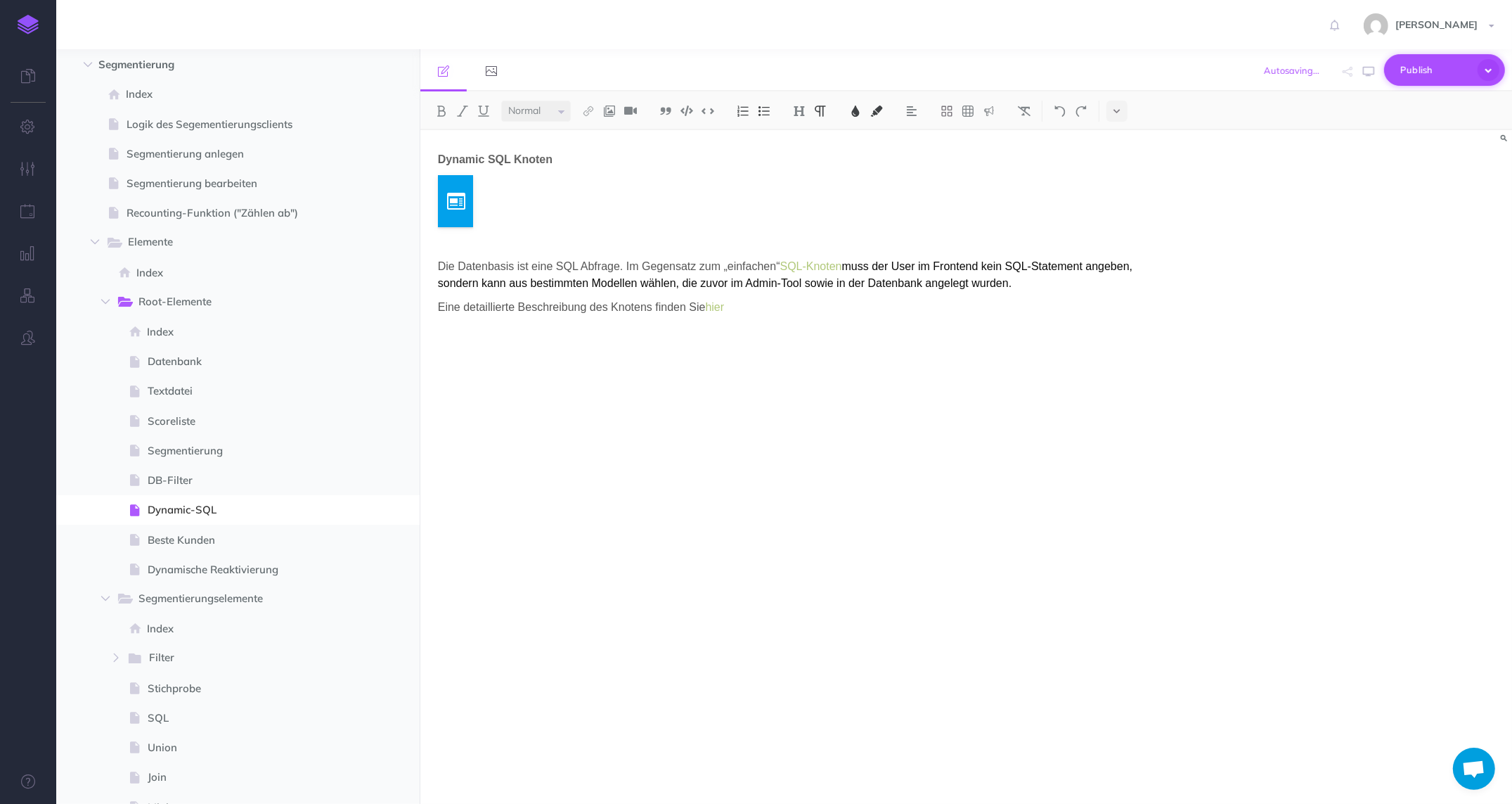
click at [1422, 73] on span "Publish" at bounding box center [1435, 70] width 70 height 22
click at [706, 324] on div "Dynamic SQL Knoten Die Datenbasis ist eine SQL Abfrage. Im Gegensatz zum „einfa…" at bounding box center [802, 460] width 764 height 660
click at [798, 274] on p "Die Datenbasis ist eine SQL Abfrage. Im Gegensatz zum „einfachen“ SQL-Knoten mu…" at bounding box center [803, 274] width 729 height 34
click at [1423, 78] on span "Publish" at bounding box center [1435, 70] width 70 height 22
click at [181, 489] on span at bounding box center [238, 480] width 364 height 29
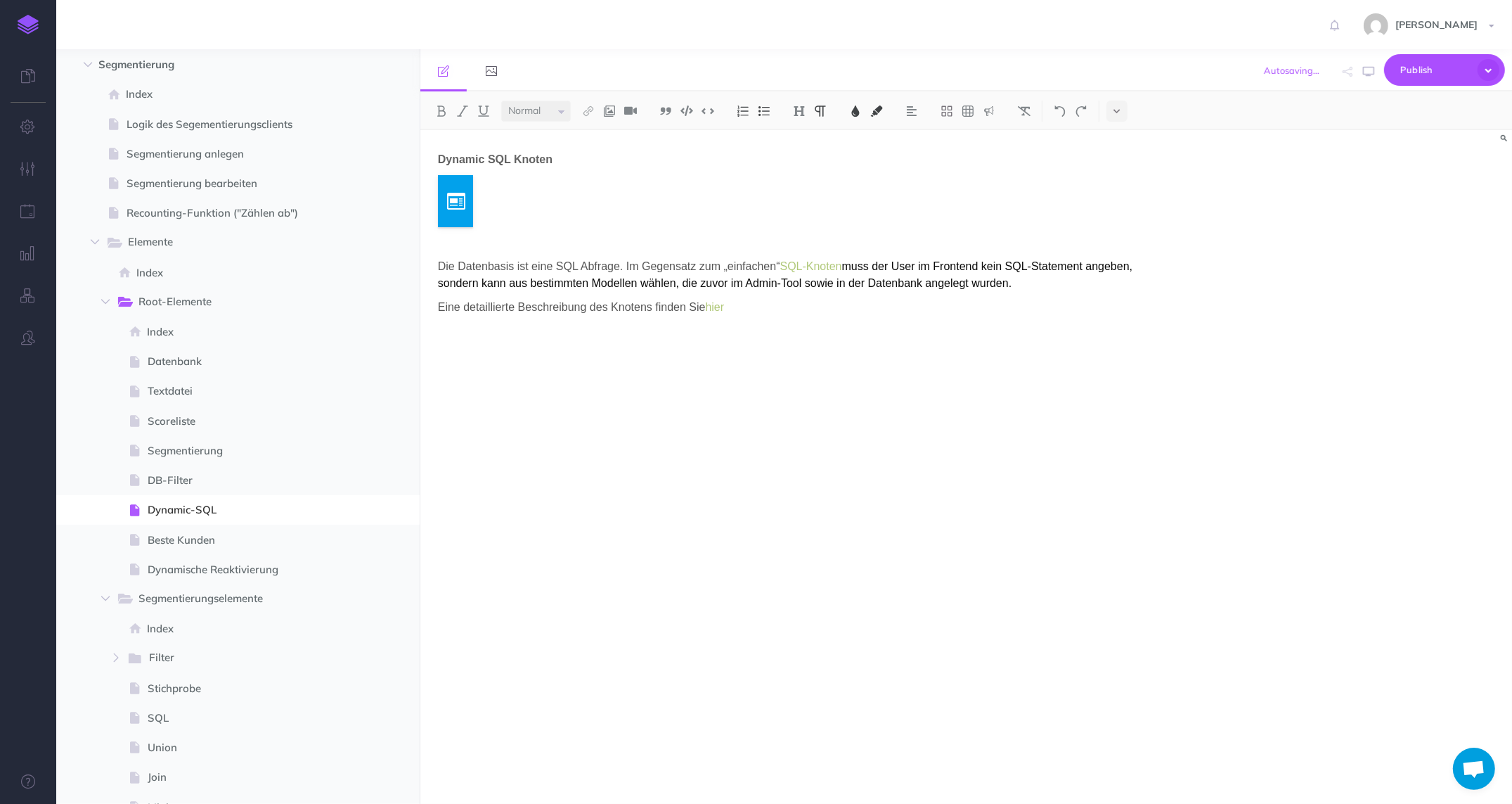
click at [188, 475] on span "DB-Filter" at bounding box center [242, 480] width 188 height 17
click at [1488, 70] on icon "button" at bounding box center [1488, 70] width 22 height 22
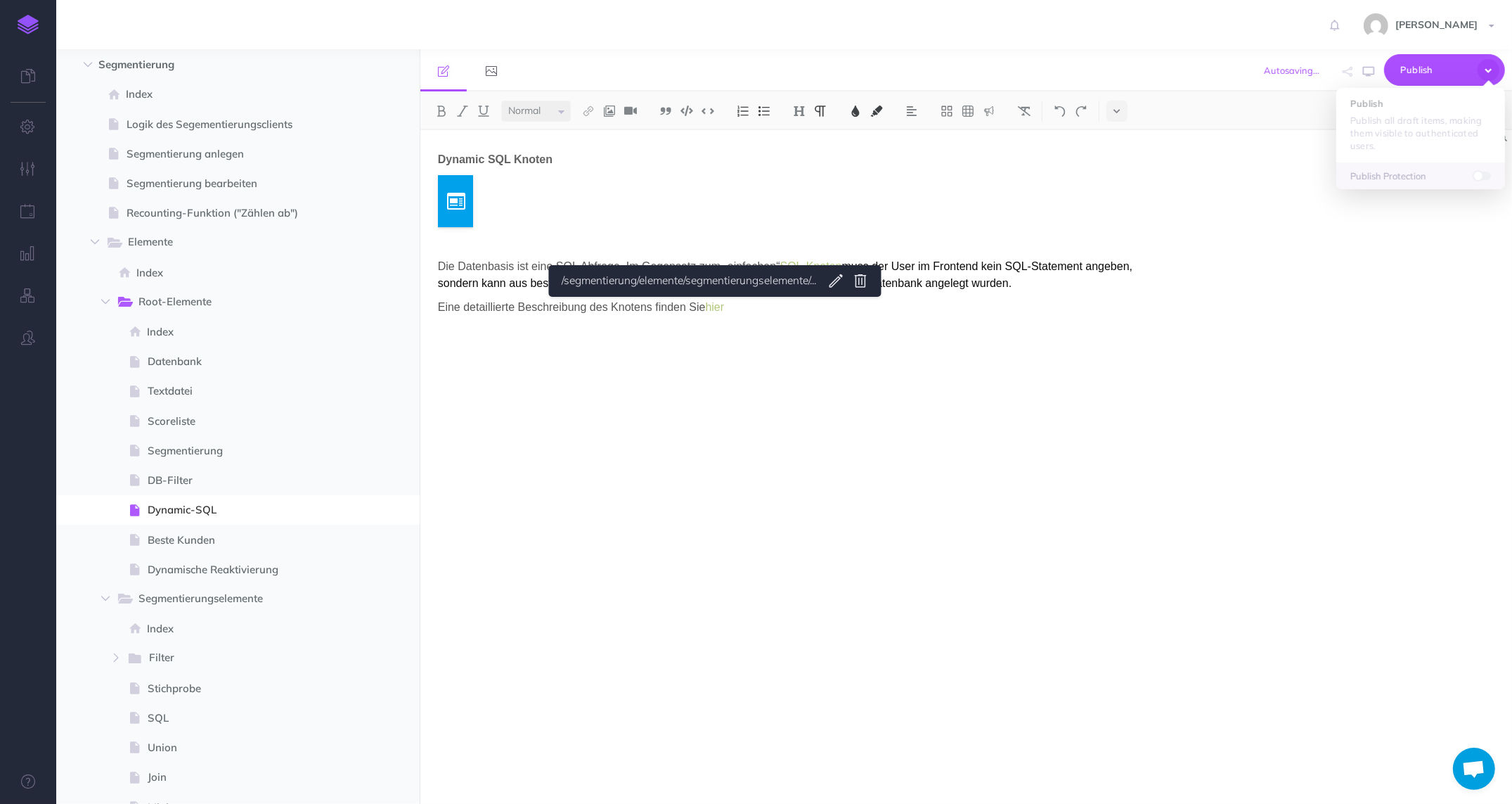
click at [715, 305] on span "hier" at bounding box center [714, 307] width 19 height 12
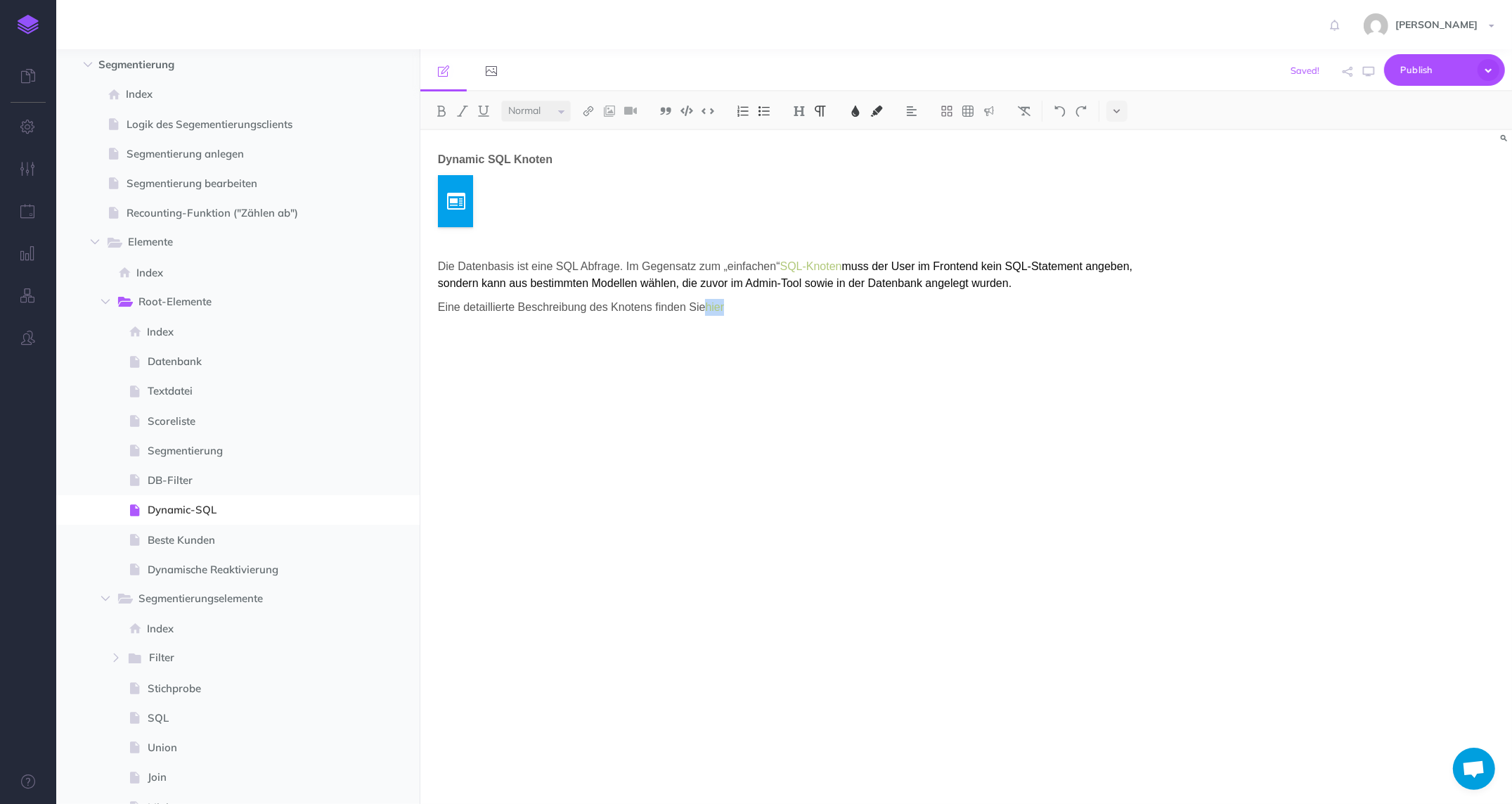
click at [715, 305] on span "hier" at bounding box center [714, 307] width 19 height 12
click at [1481, 68] on icon "button" at bounding box center [1488, 70] width 22 height 22
click at [1385, 132] on p "Publish the currently selected page draft." at bounding box center [1421, 127] width 141 height 26
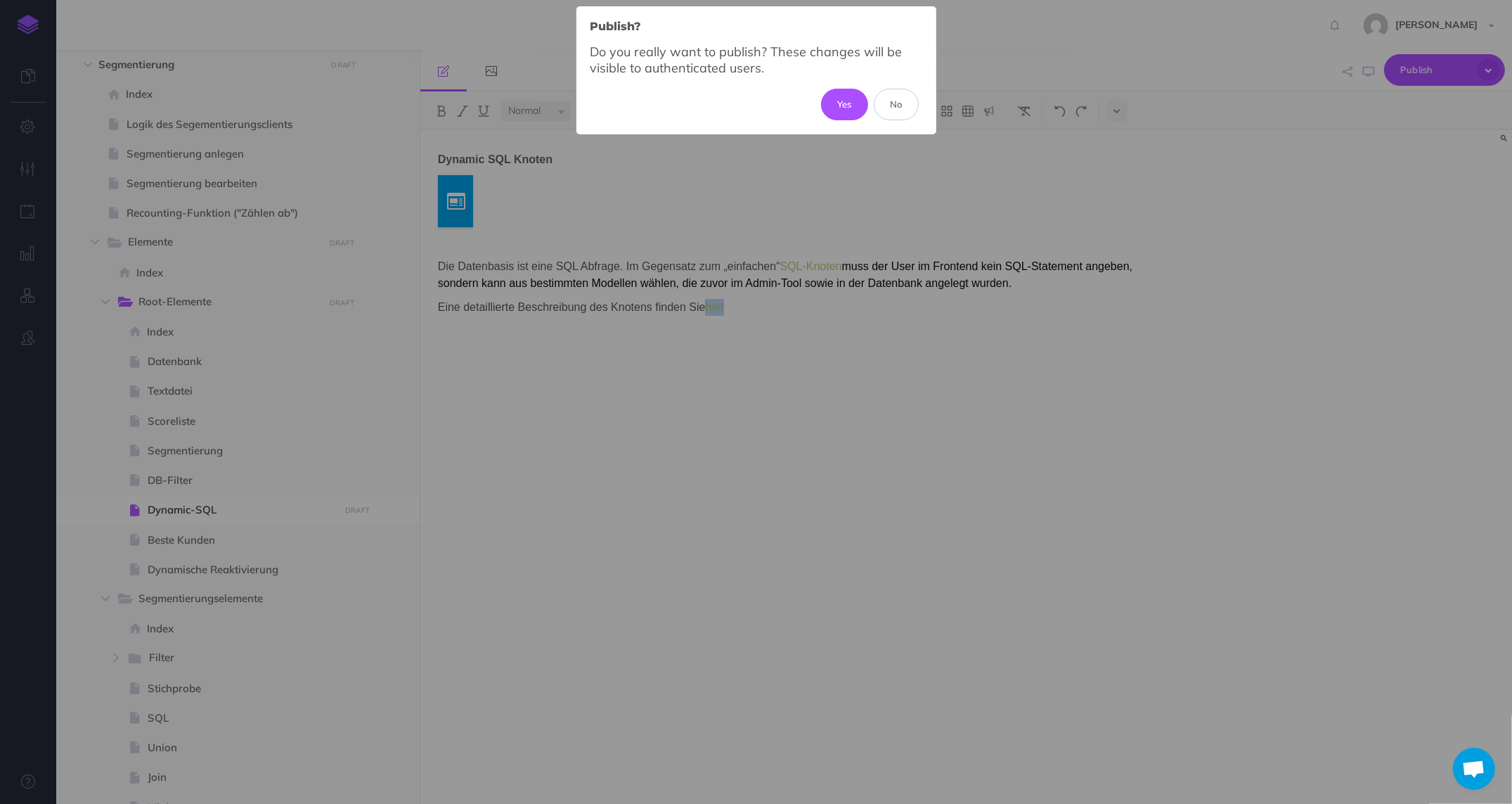
click at [845, 97] on button "Yes" at bounding box center [845, 104] width 47 height 31
